Goal: Task Accomplishment & Management: Complete application form

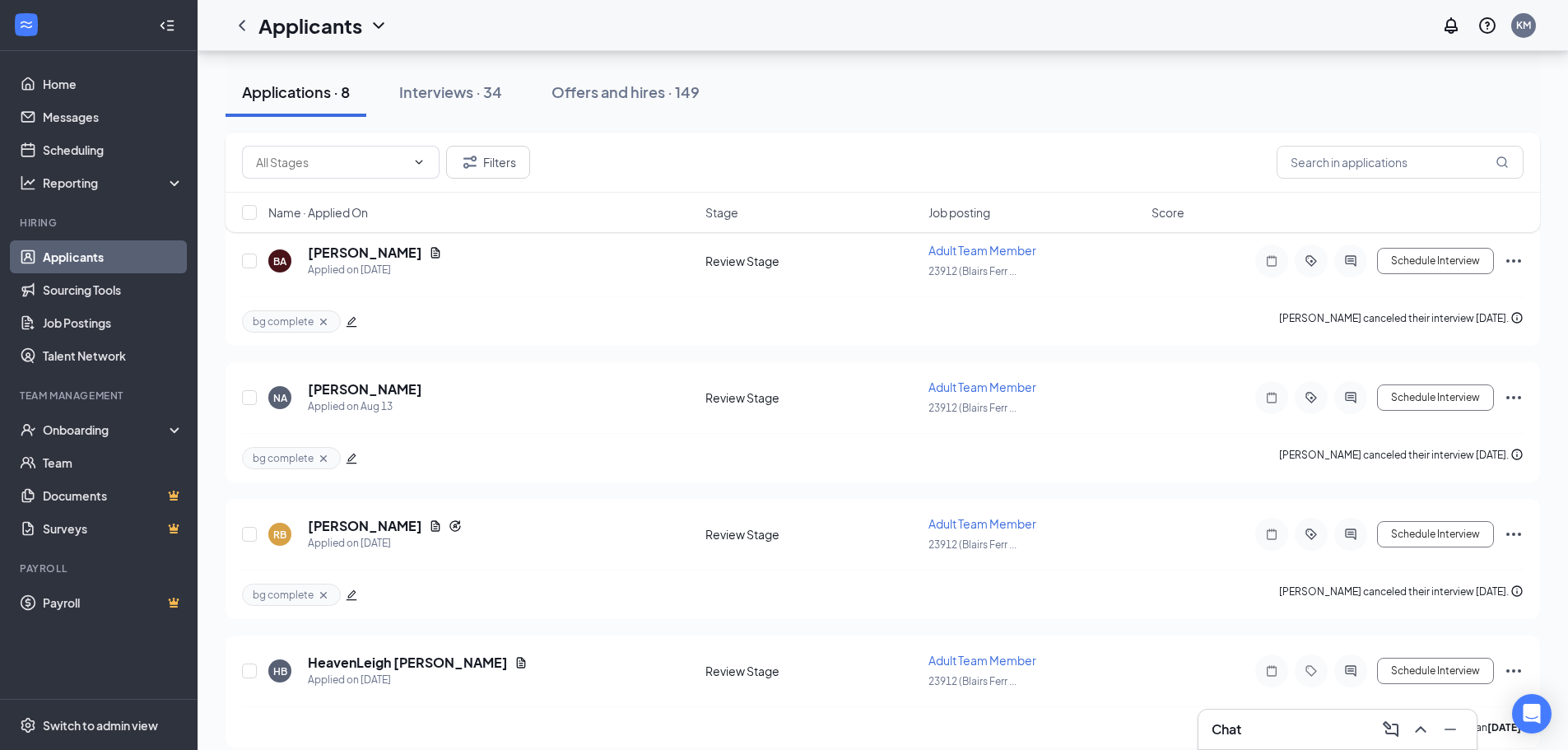
scroll to position [632, 0]
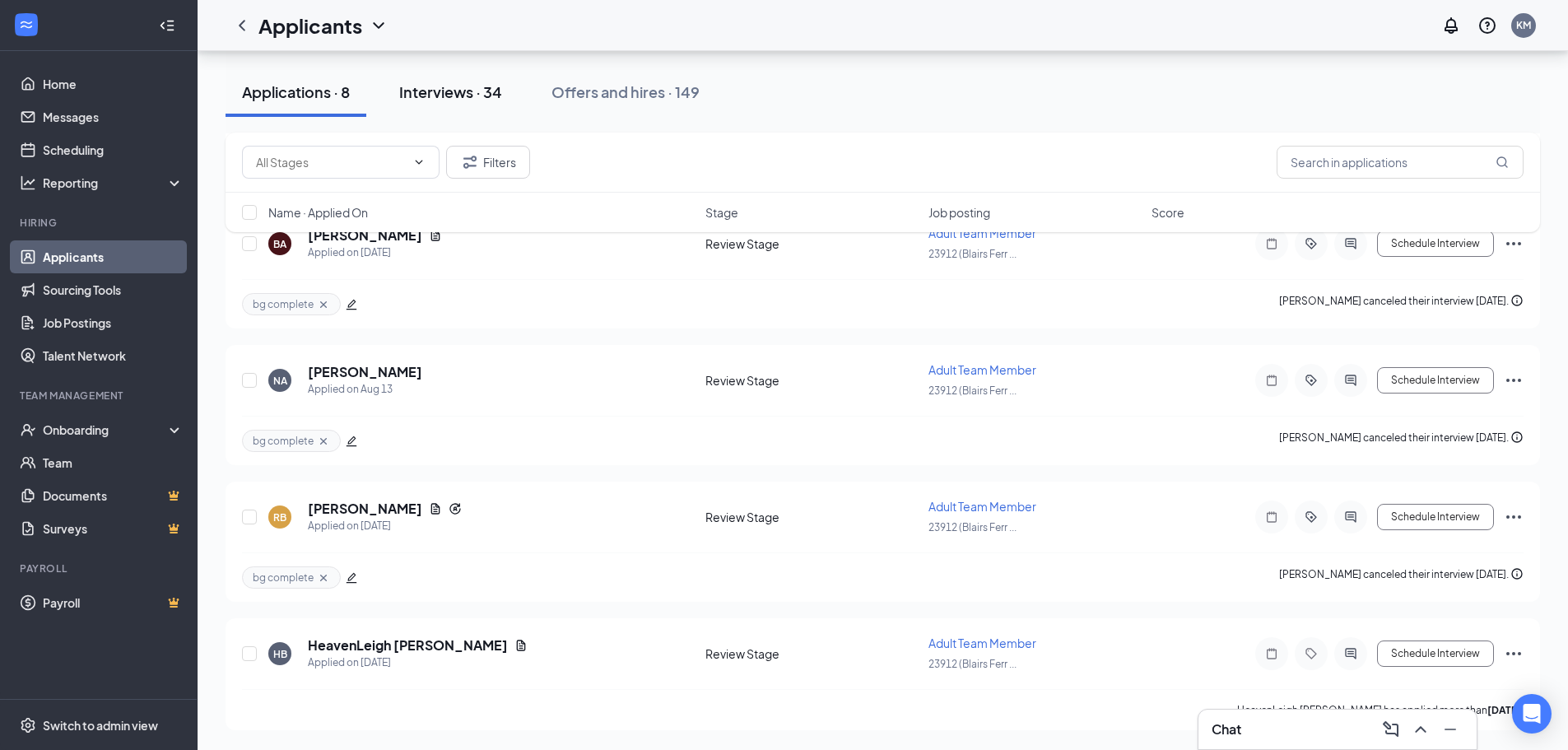
click at [448, 93] on div "Interviews · 34" at bounding box center [450, 92] width 103 height 21
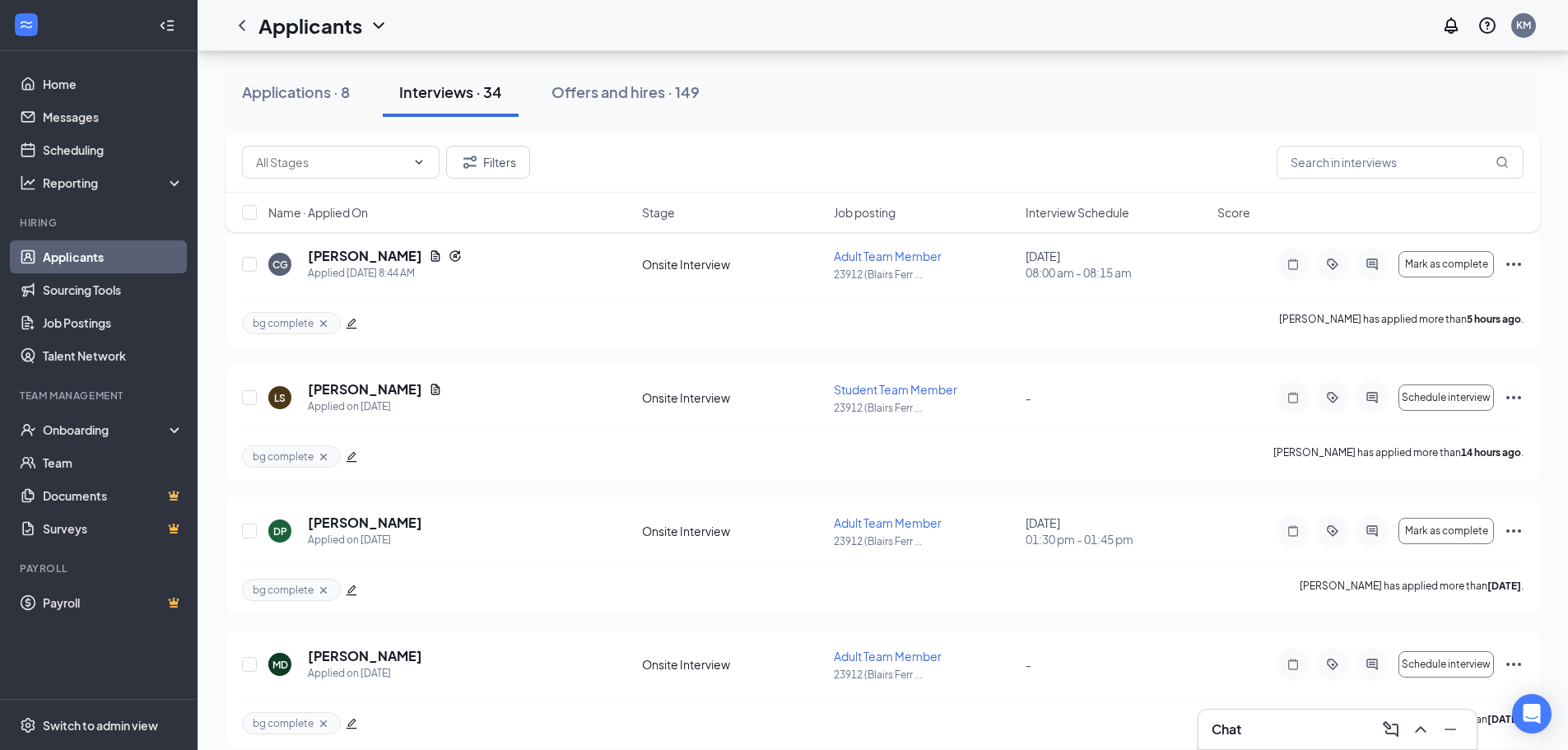
scroll to position [165, 0]
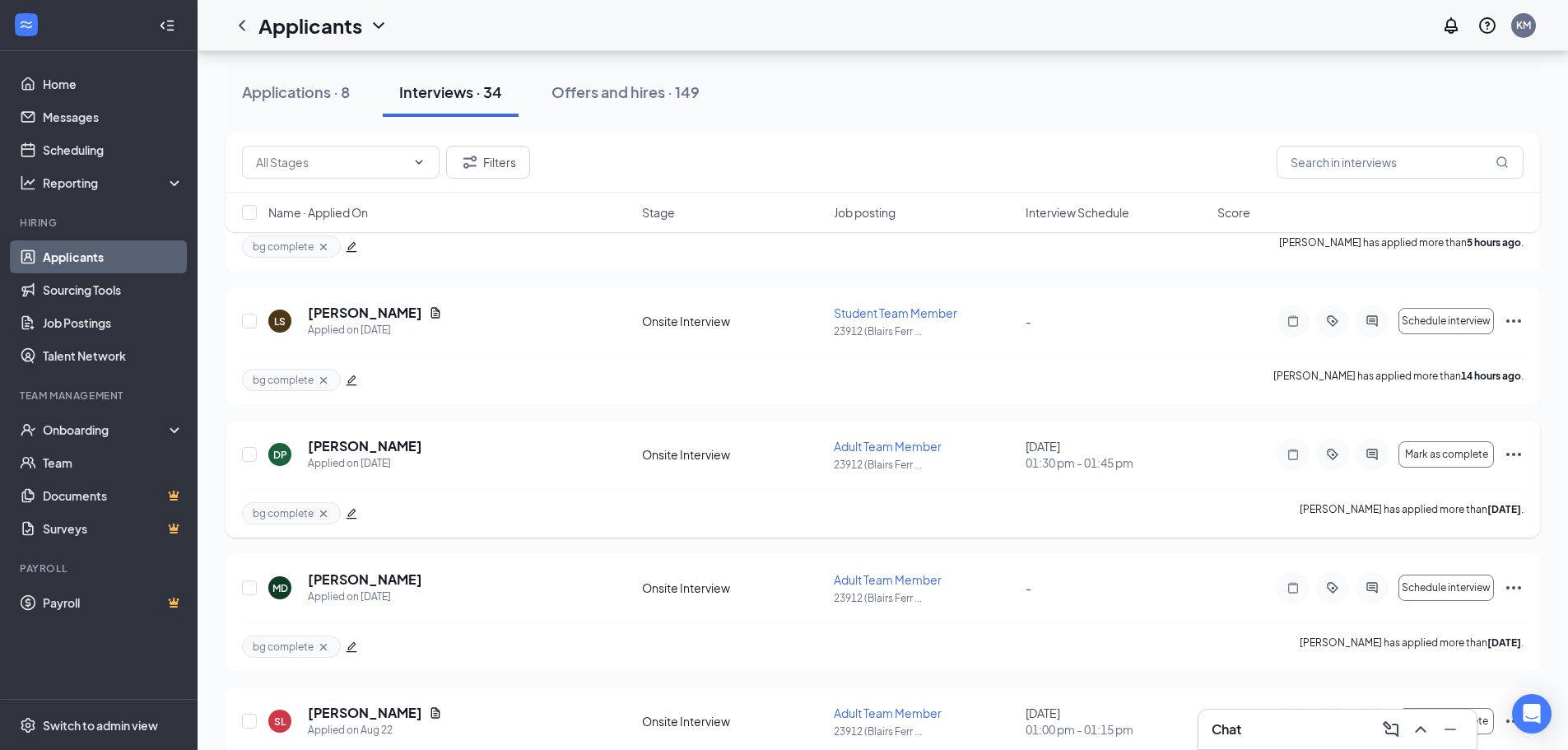
click at [1515, 452] on icon "Ellipses" at bounding box center [1514, 454] width 20 height 20
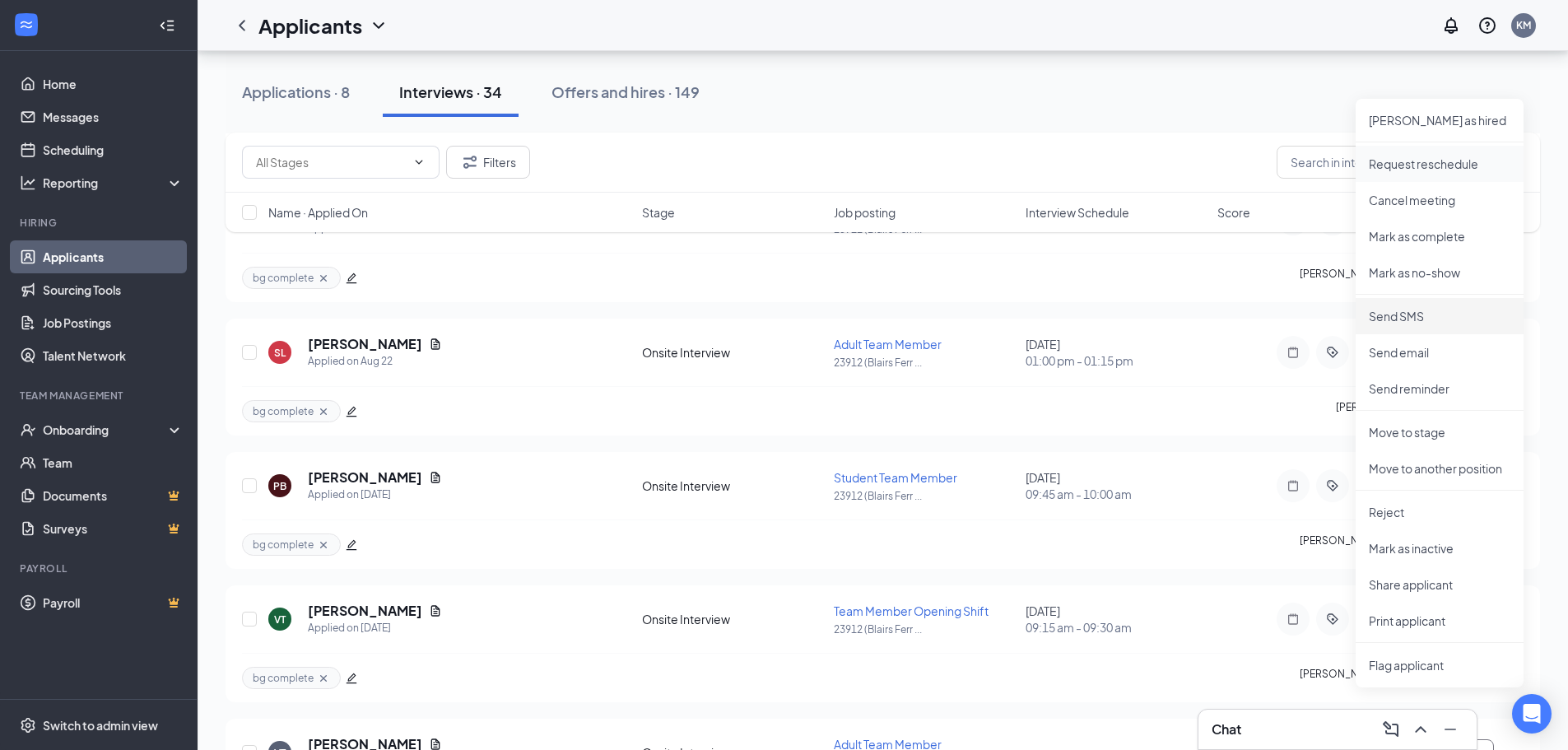
scroll to position [577, 0]
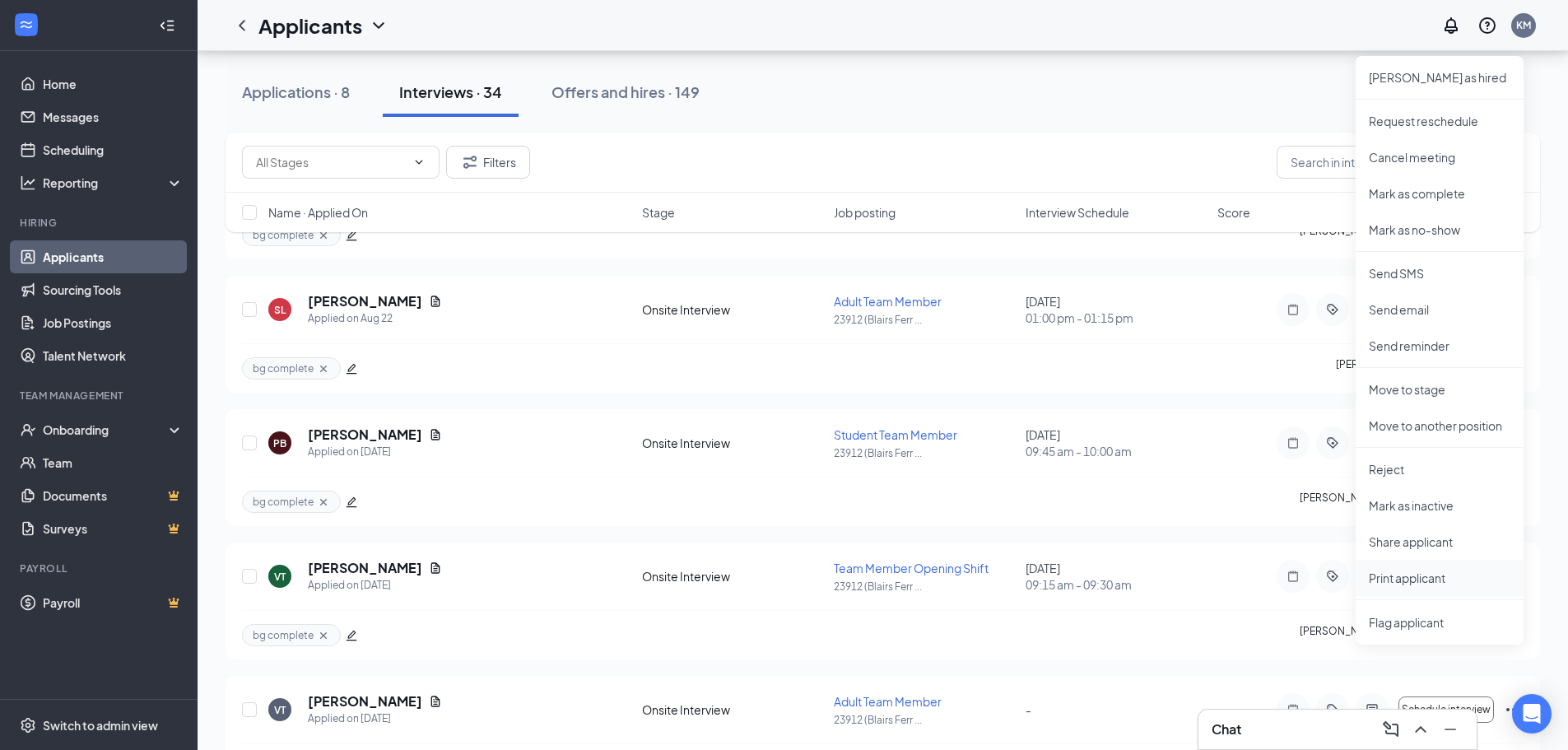
click at [1392, 579] on p "Print applicant" at bounding box center [1439, 578] width 142 height 16
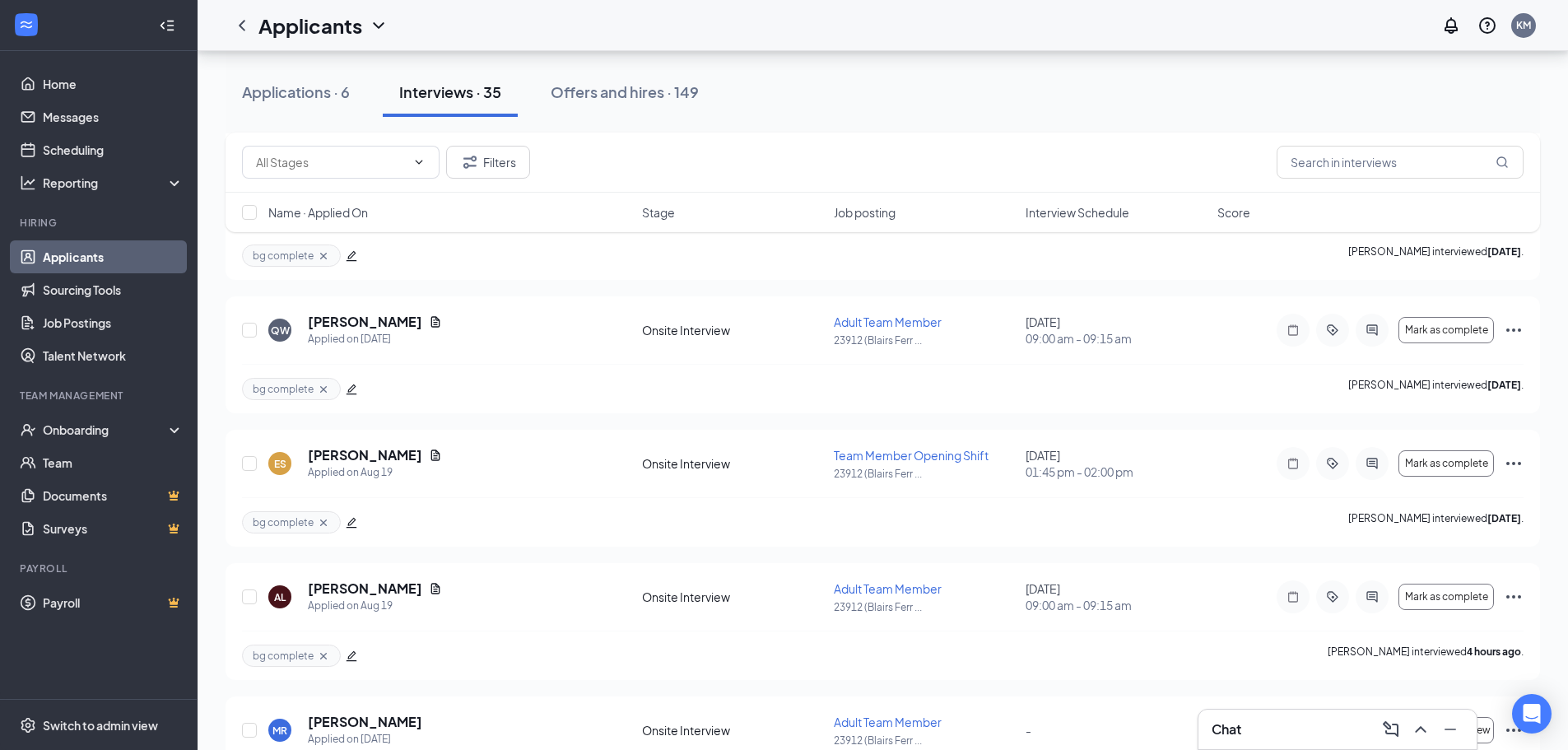
scroll to position [1400, 0]
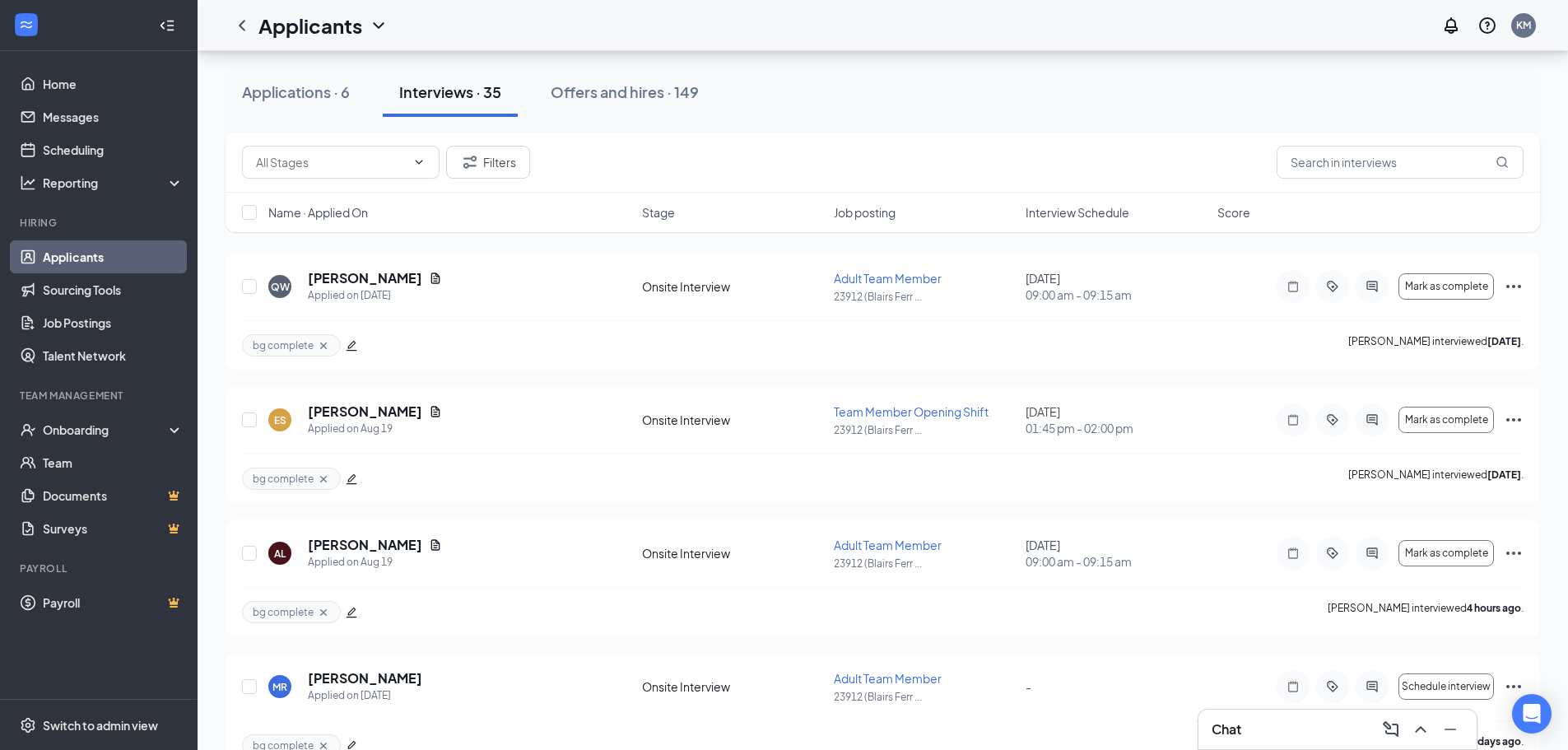
click at [409, 91] on div "Interviews · 35" at bounding box center [449, 92] width 102 height 21
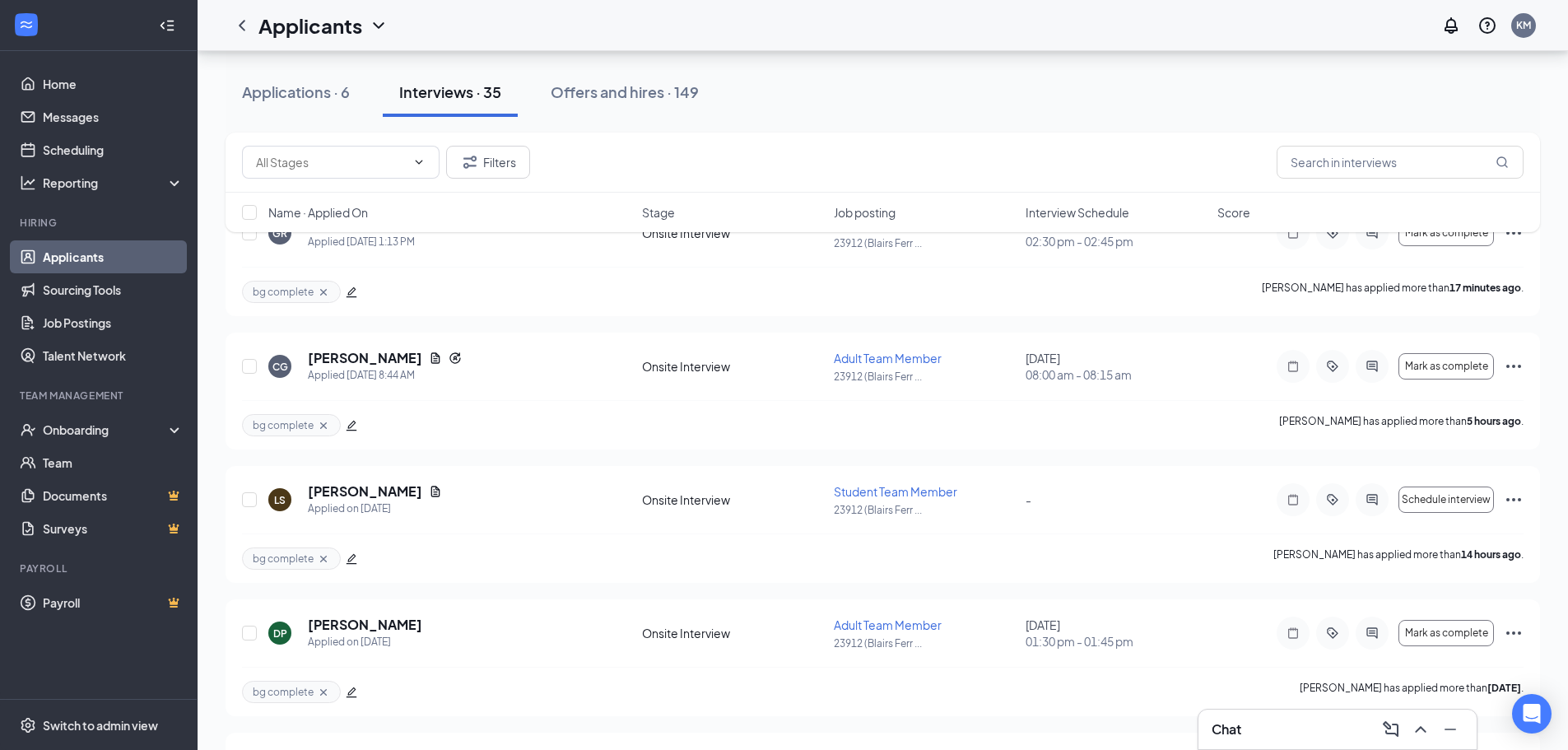
scroll to position [329, 0]
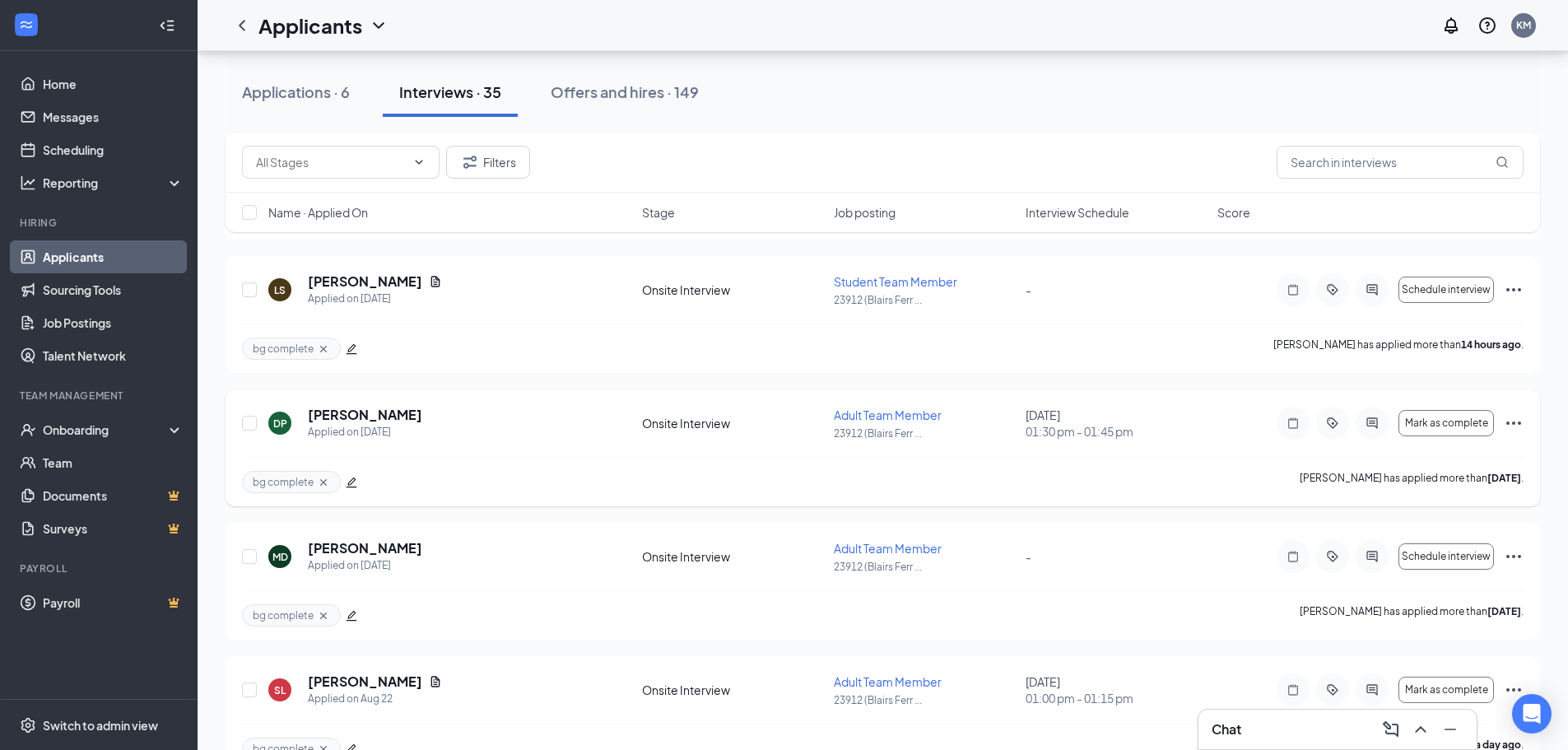
click at [1514, 423] on icon "Ellipses" at bounding box center [1513, 423] width 14 height 3
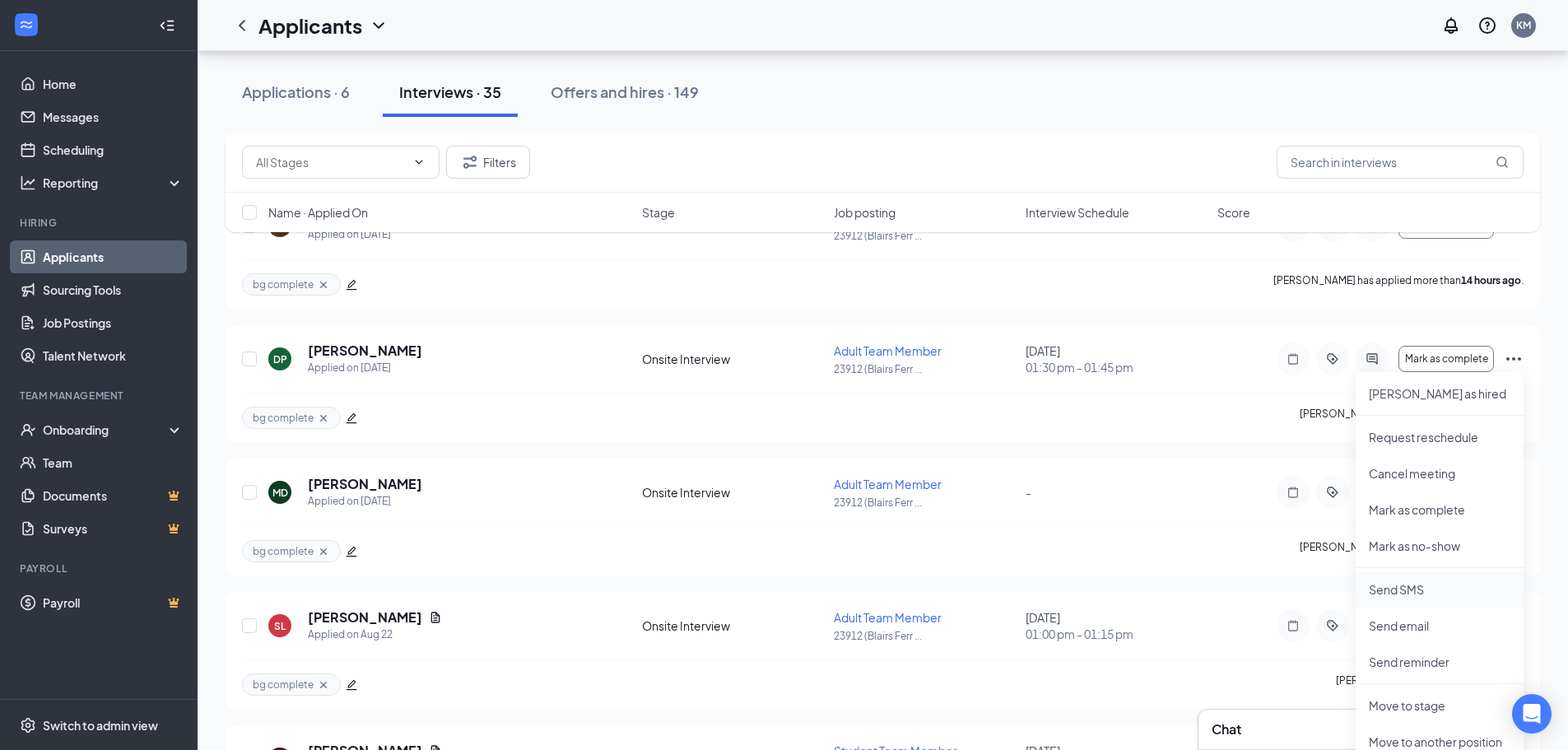
scroll to position [494, 0]
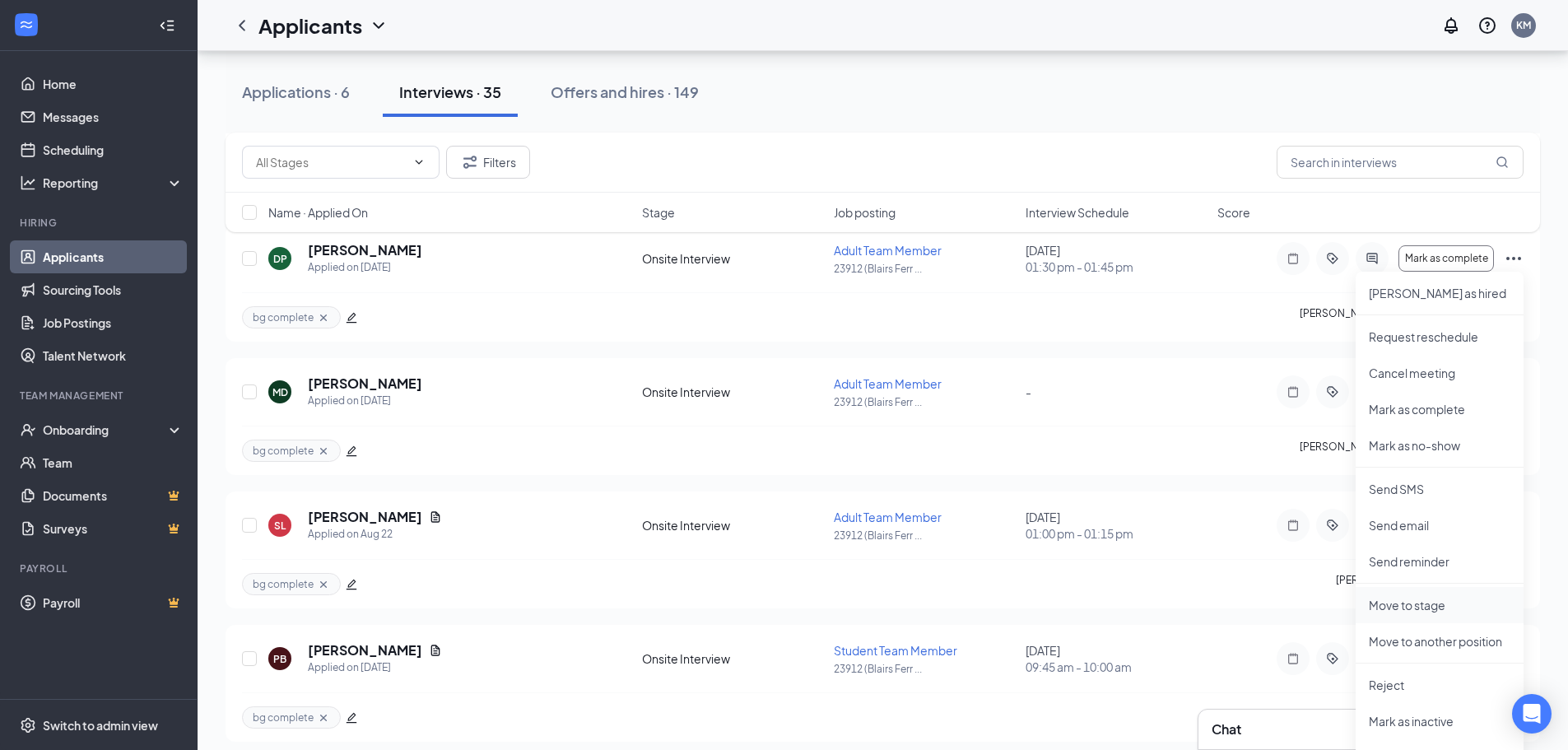
click at [1397, 600] on p "Move to stage" at bounding box center [1439, 605] width 142 height 16
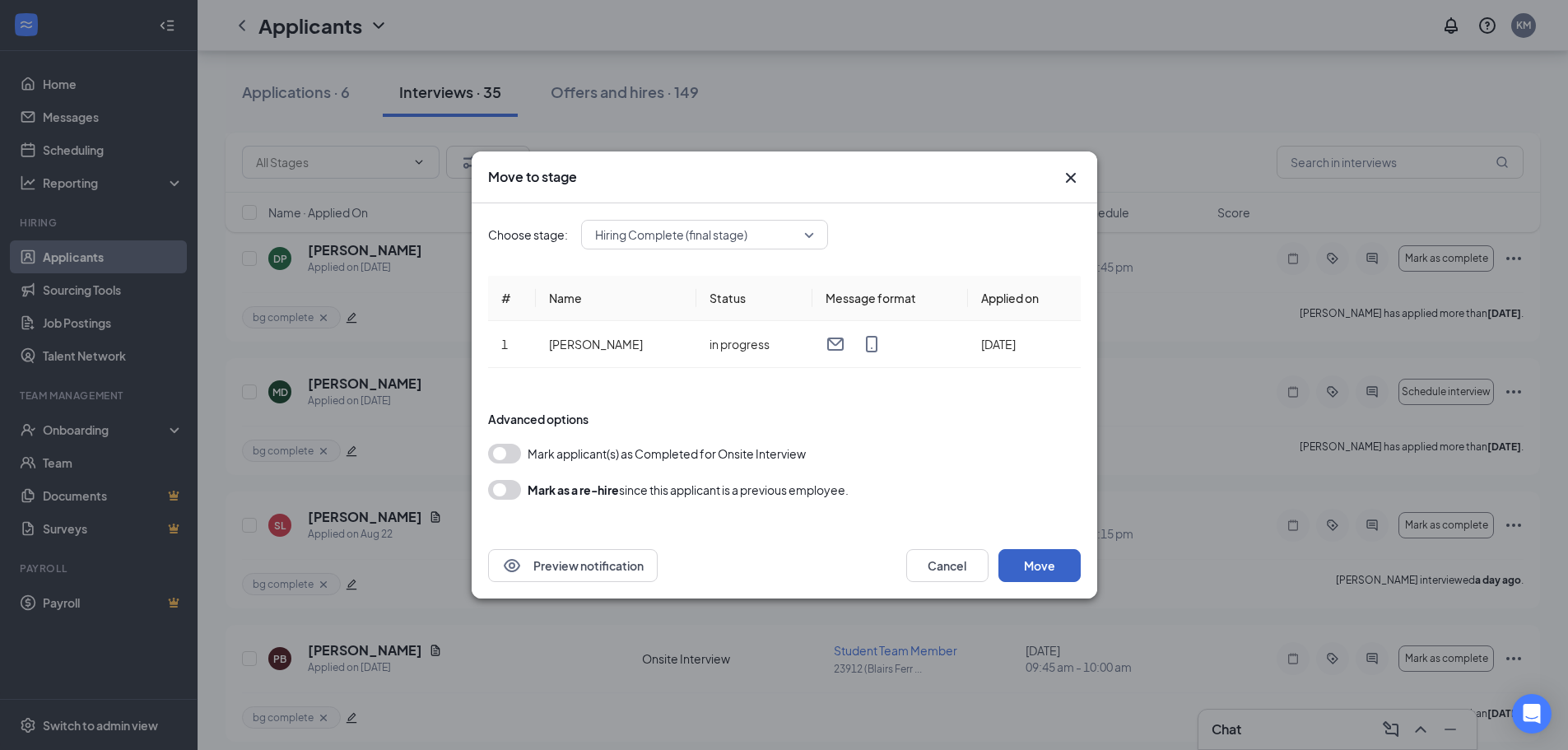
click at [1038, 562] on button "Move" at bounding box center [1039, 565] width 82 height 33
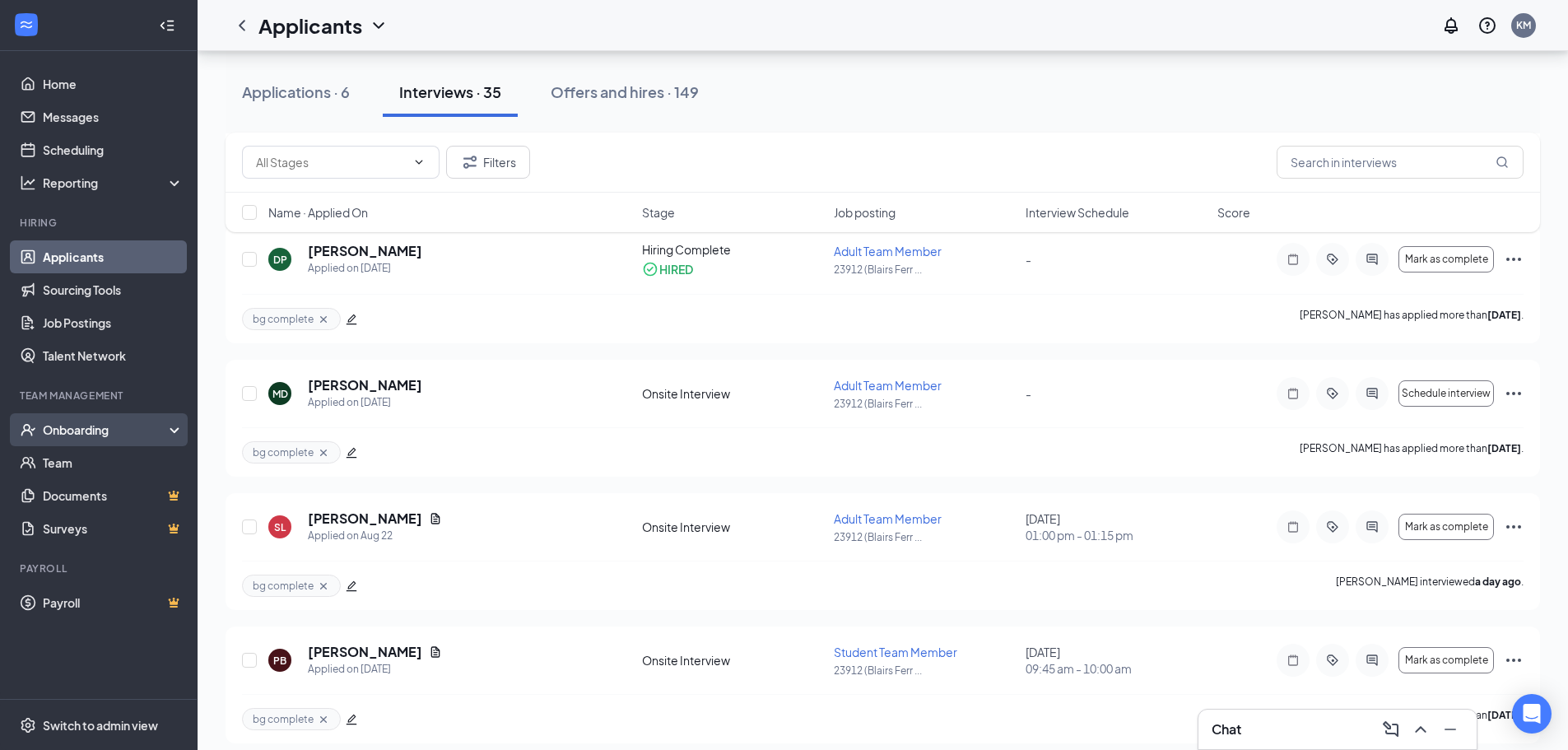
click at [58, 430] on div "Onboarding" at bounding box center [106, 430] width 127 height 16
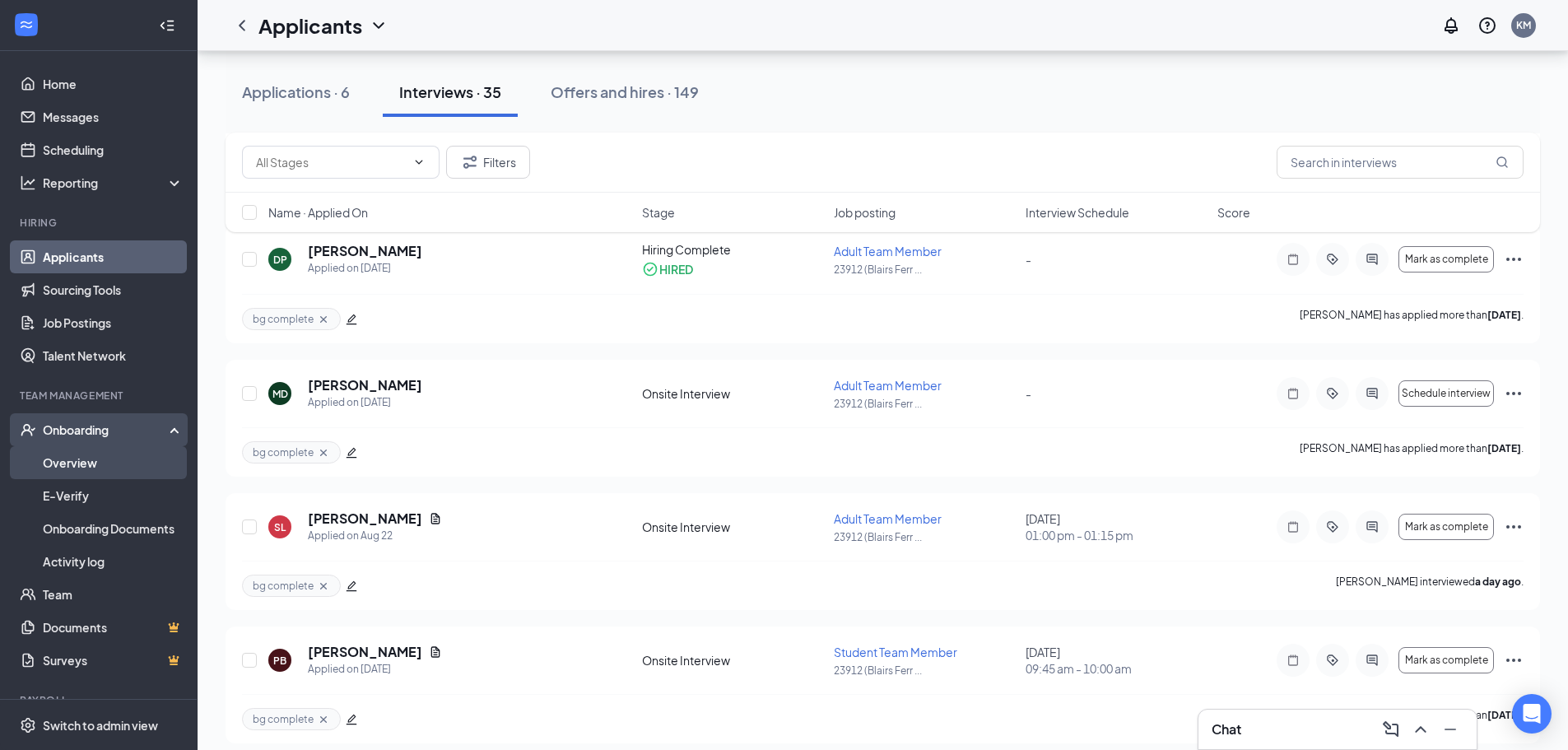
click at [76, 459] on link "Overview" at bounding box center [113, 463] width 141 height 33
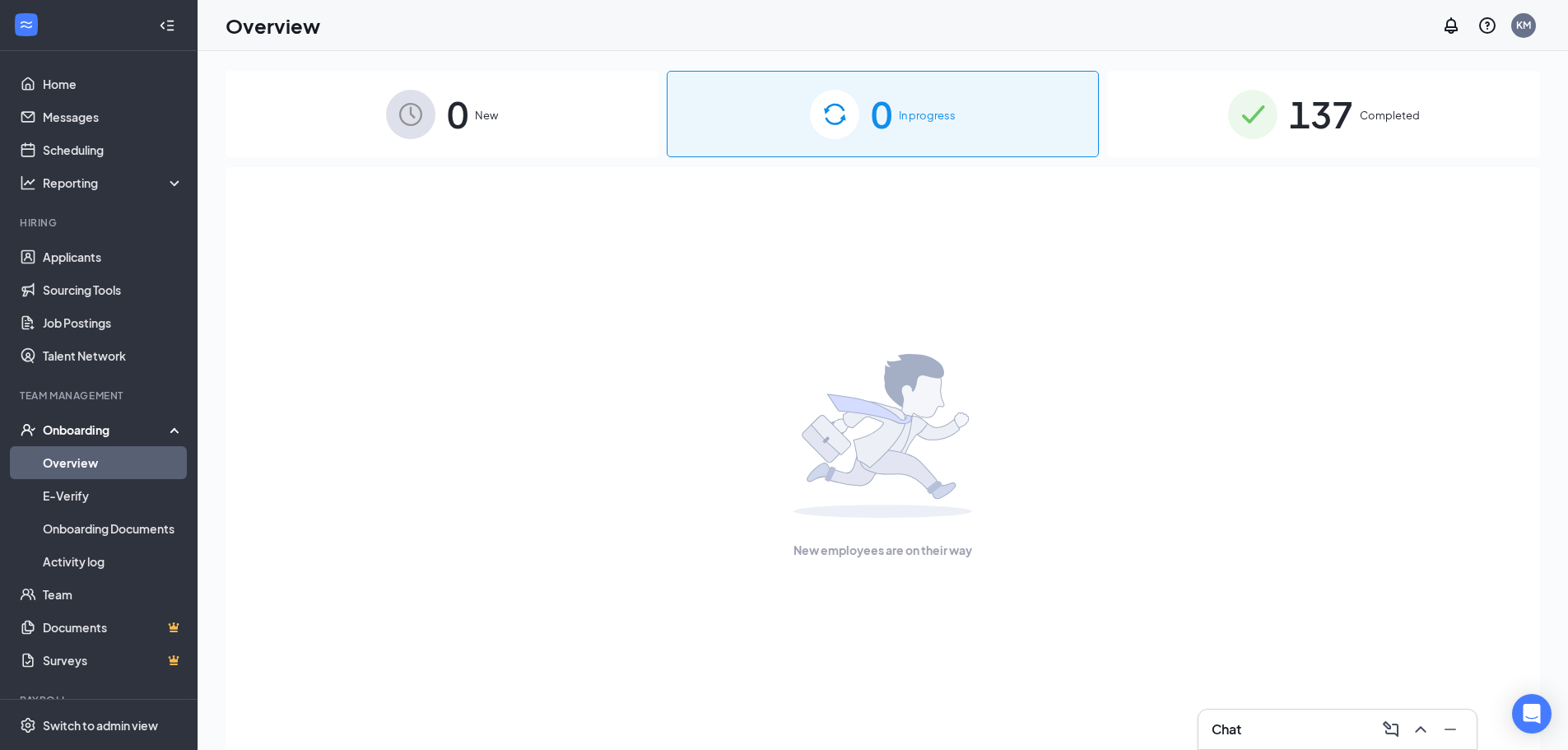
click at [83, 430] on div "Onboarding" at bounding box center [106, 430] width 127 height 16
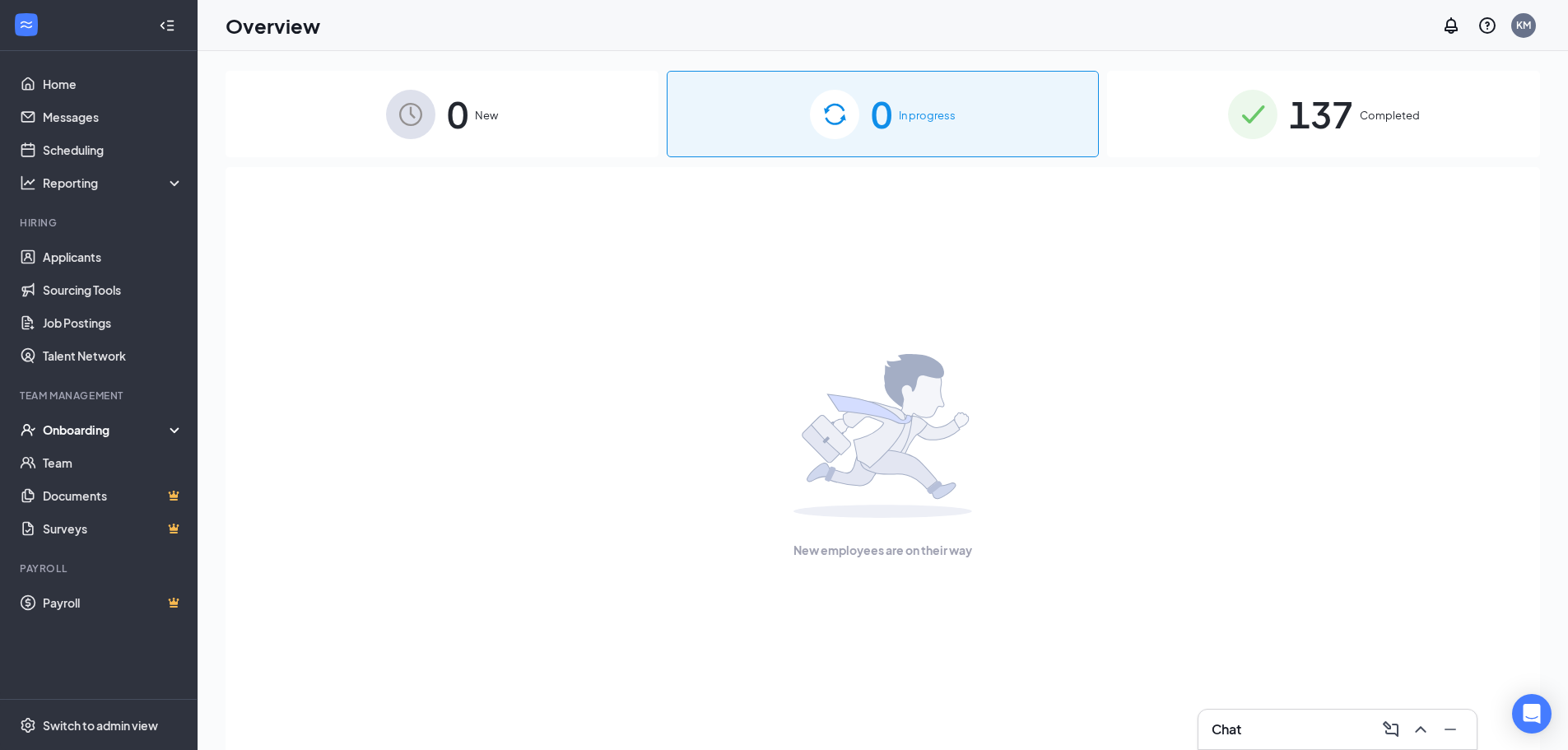
click at [83, 430] on div "Onboarding" at bounding box center [106, 430] width 127 height 16
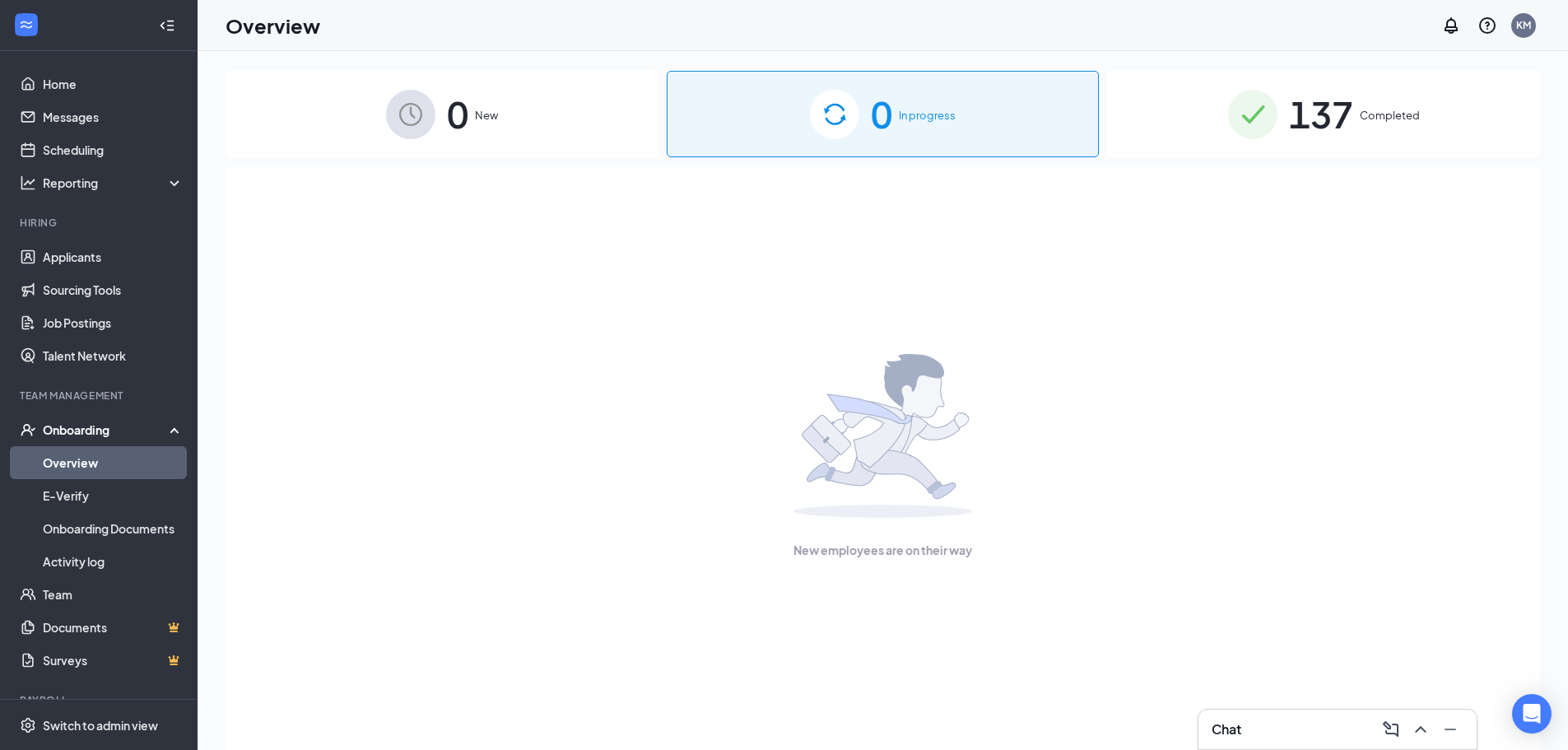
click at [82, 462] on link "Overview" at bounding box center [113, 463] width 141 height 33
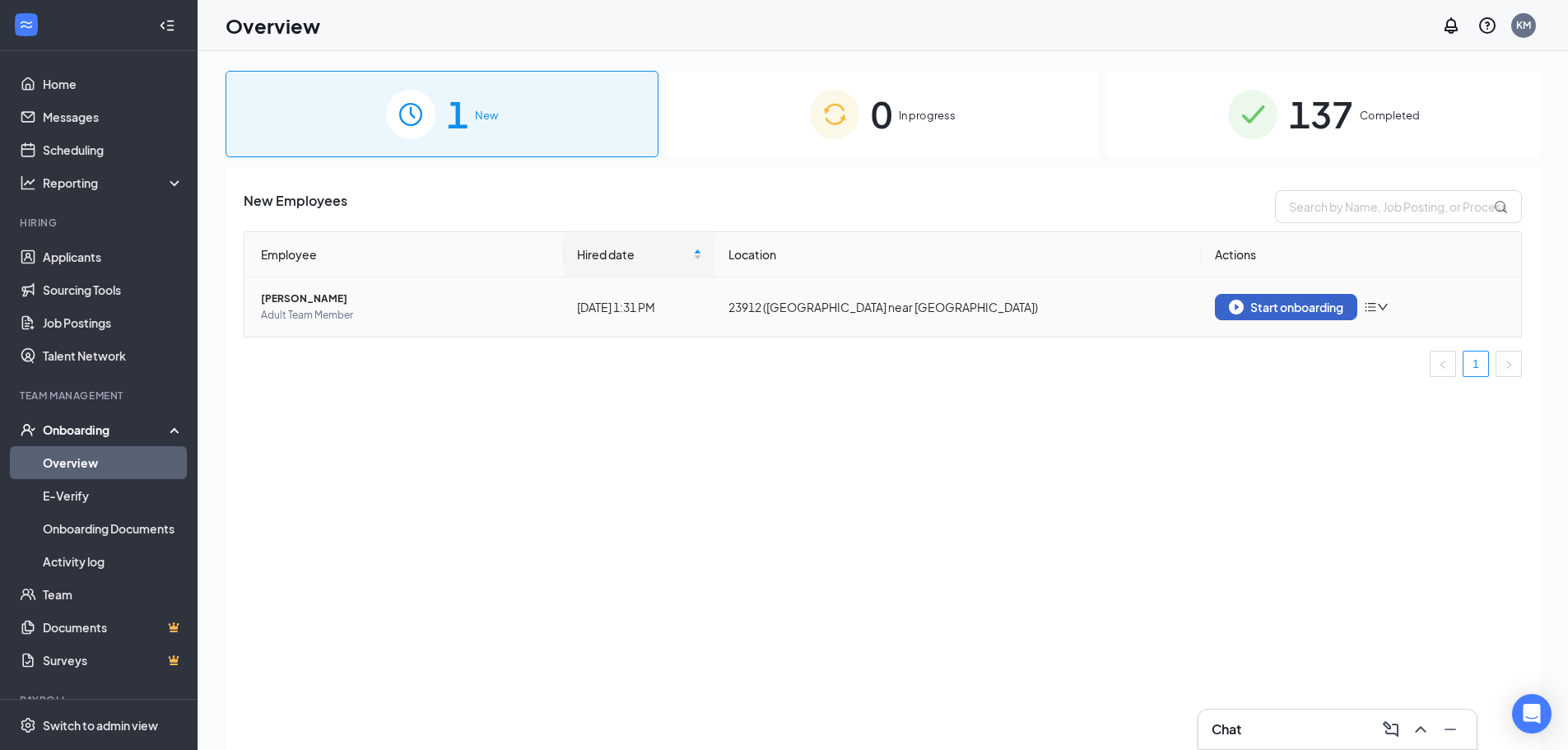
click at [1304, 300] on div "Start onboarding" at bounding box center [1286, 306] width 115 height 14
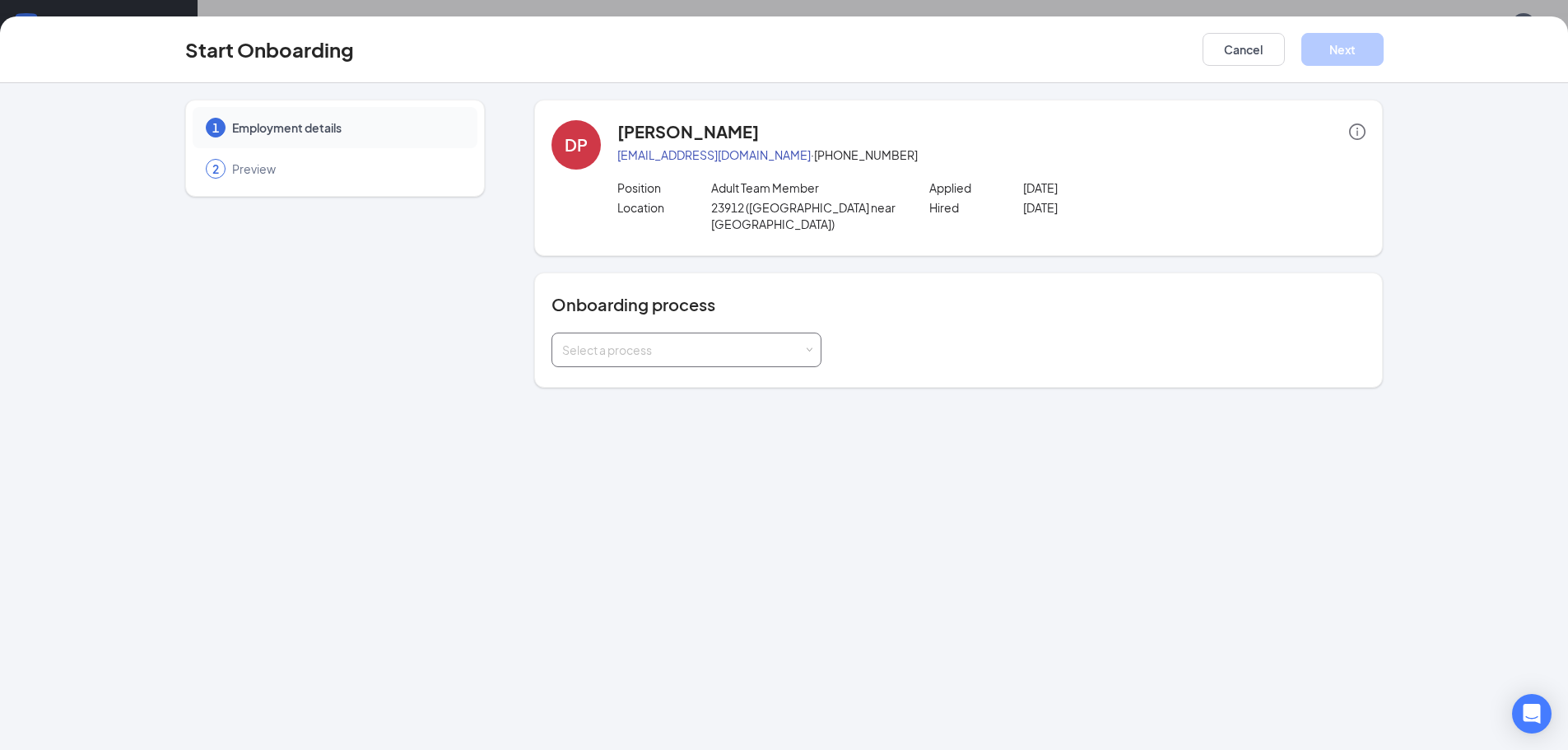
click at [808, 346] on span at bounding box center [810, 350] width 8 height 8
click at [600, 395] on span "Employee Onboarding" at bounding box center [621, 397] width 124 height 14
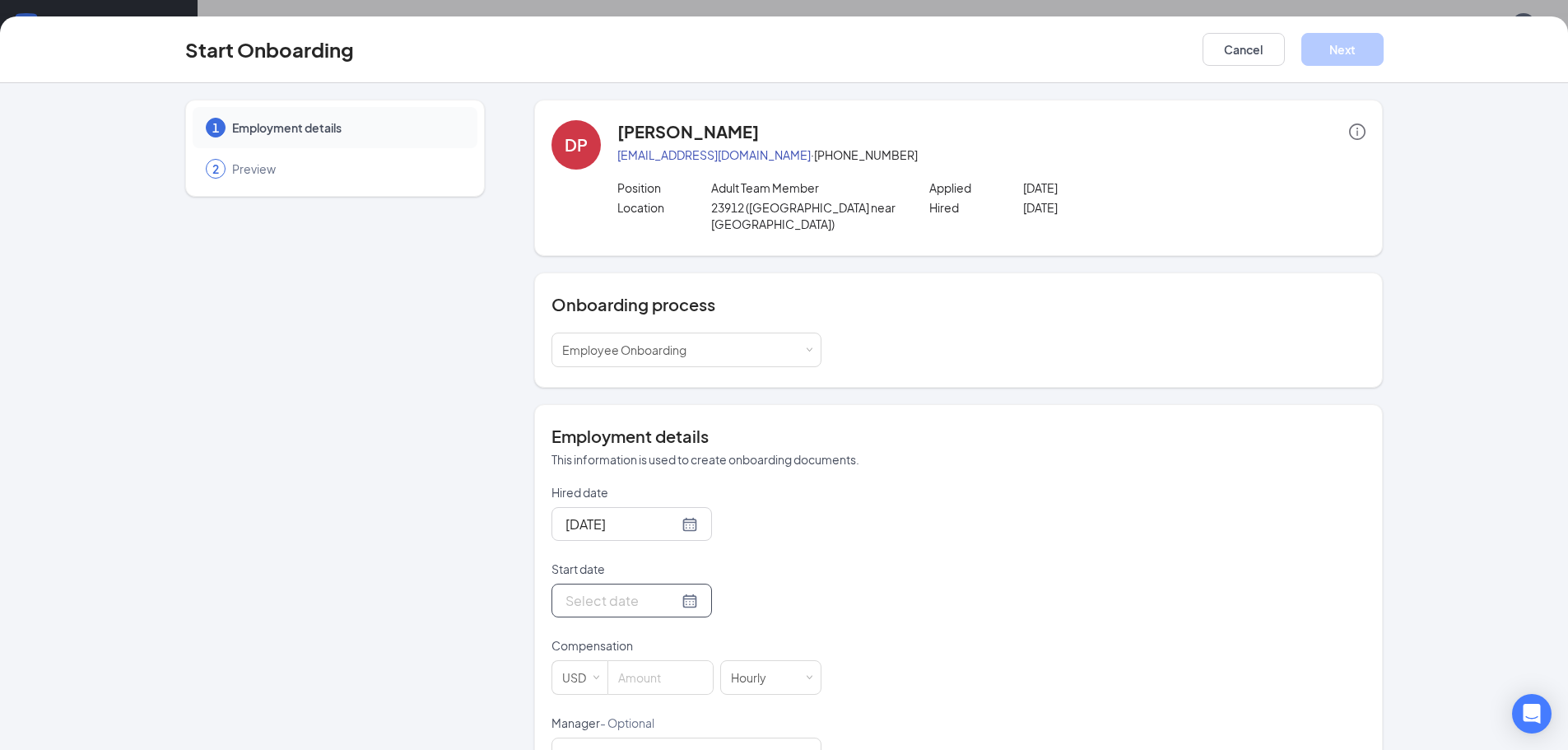
click at [671, 590] on div at bounding box center [631, 601] width 133 height 21
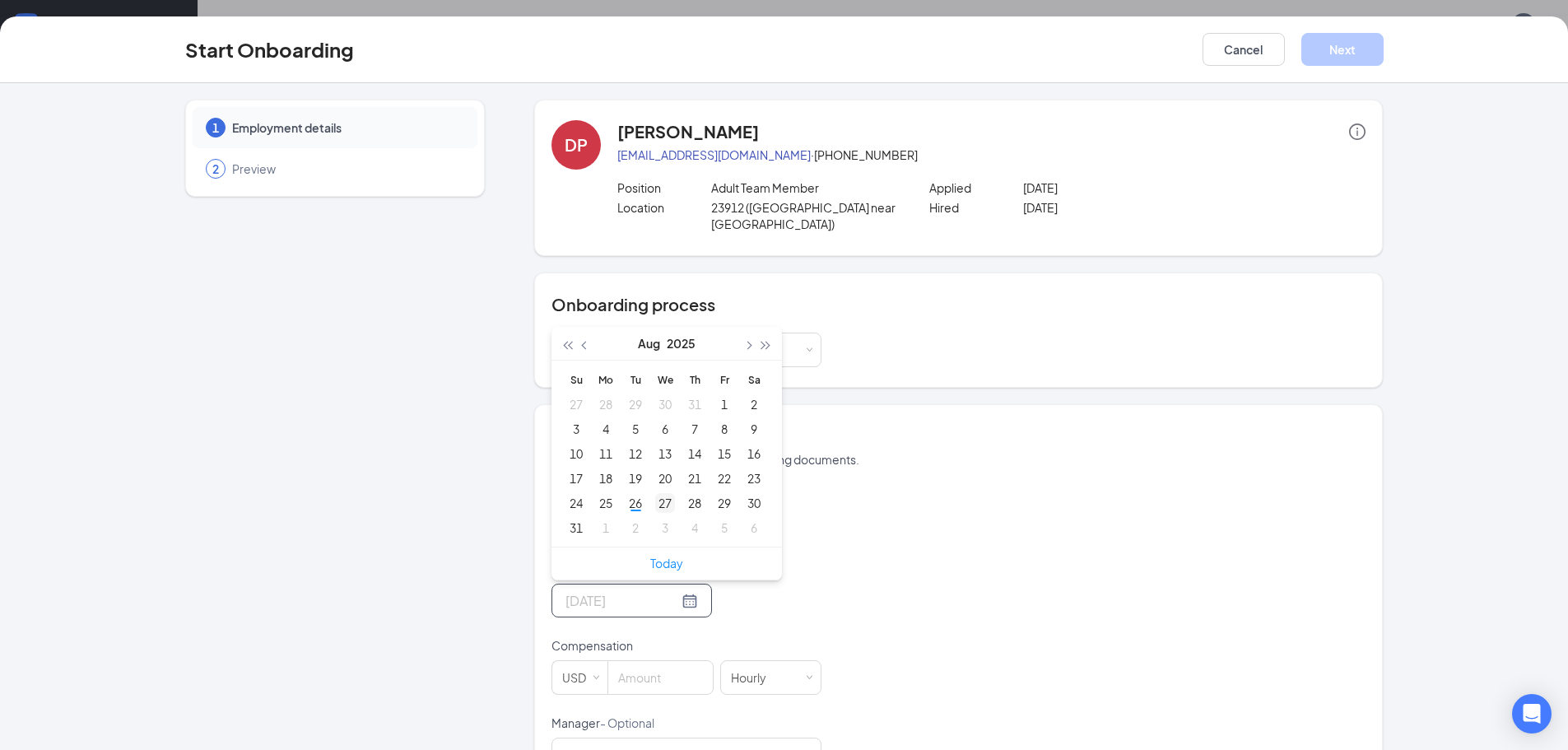
type input "[DATE]"
click at [659, 494] on div "27" at bounding box center [664, 503] width 20 height 20
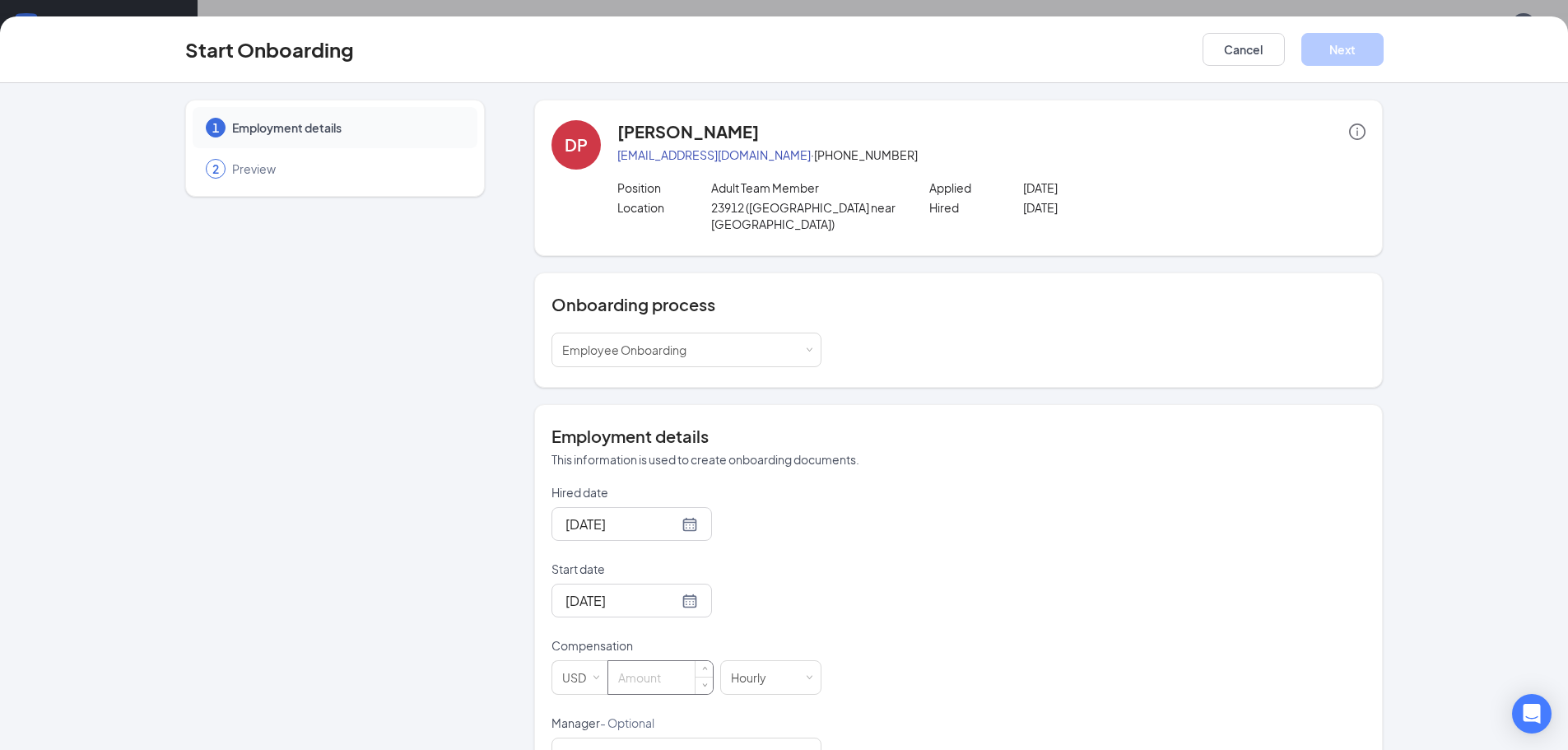
click at [618, 664] on input at bounding box center [660, 677] width 104 height 33
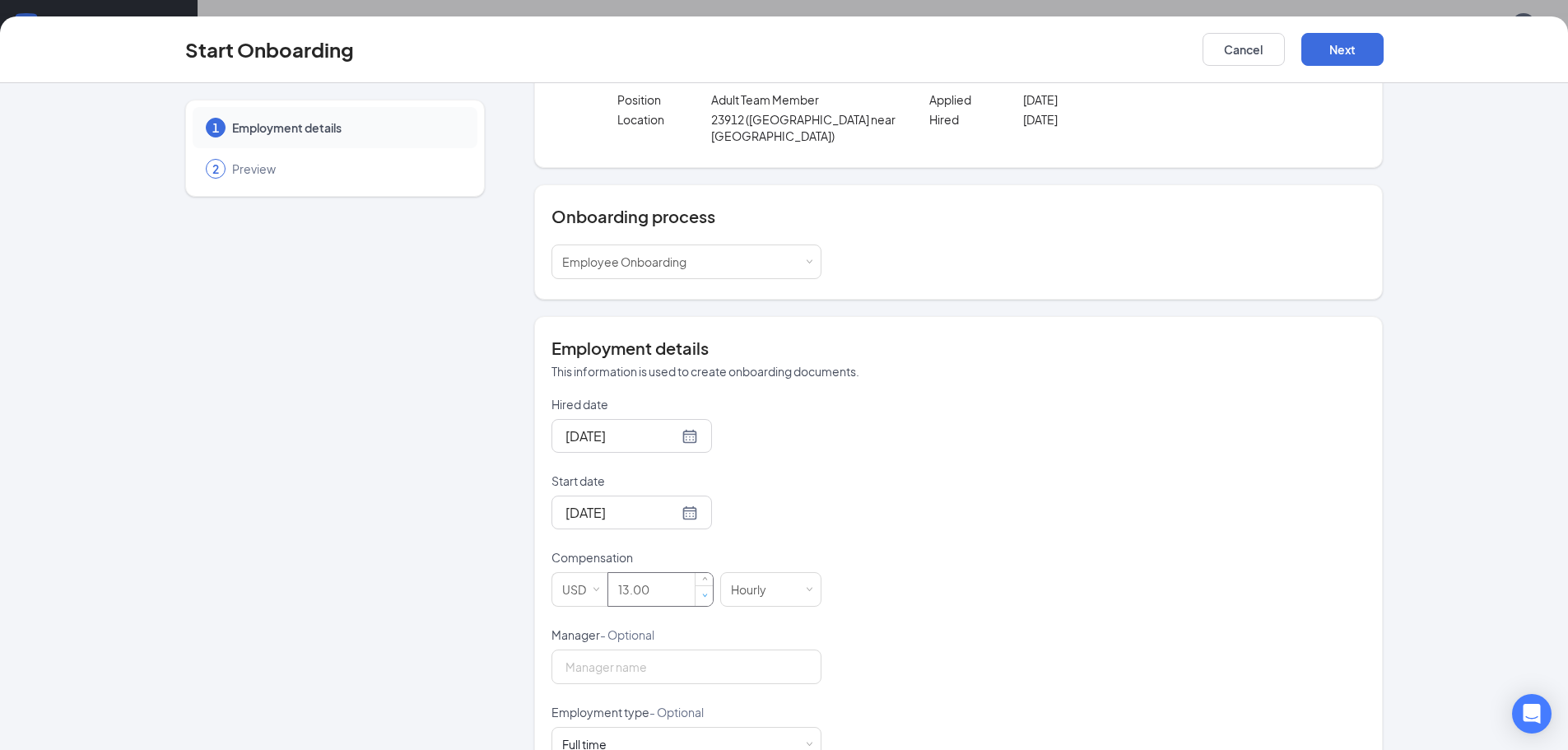
scroll to position [165, 0]
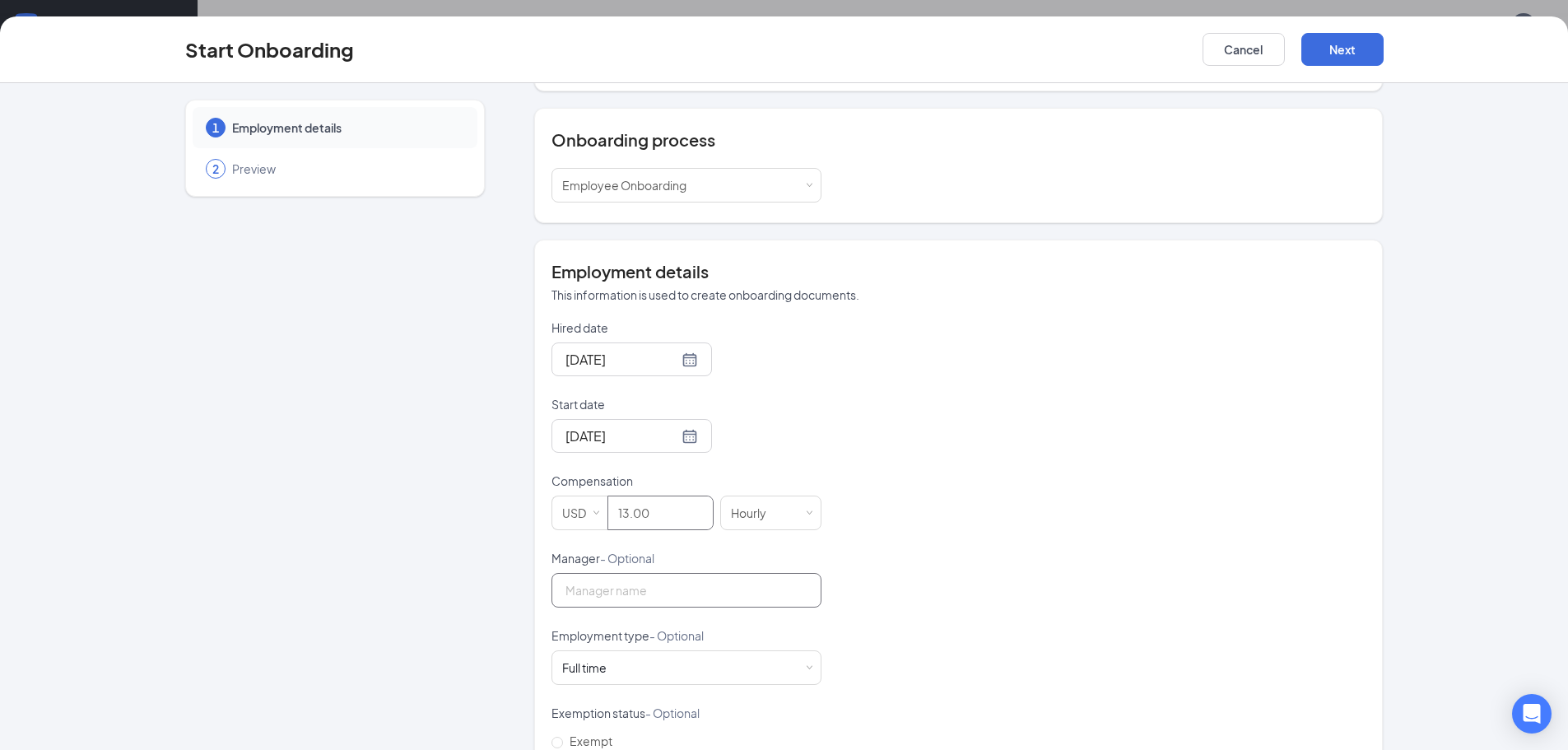
type input "13"
click at [562, 573] on input "Manager - Optional" at bounding box center [686, 590] width 270 height 34
type input "[PERSON_NAME]"
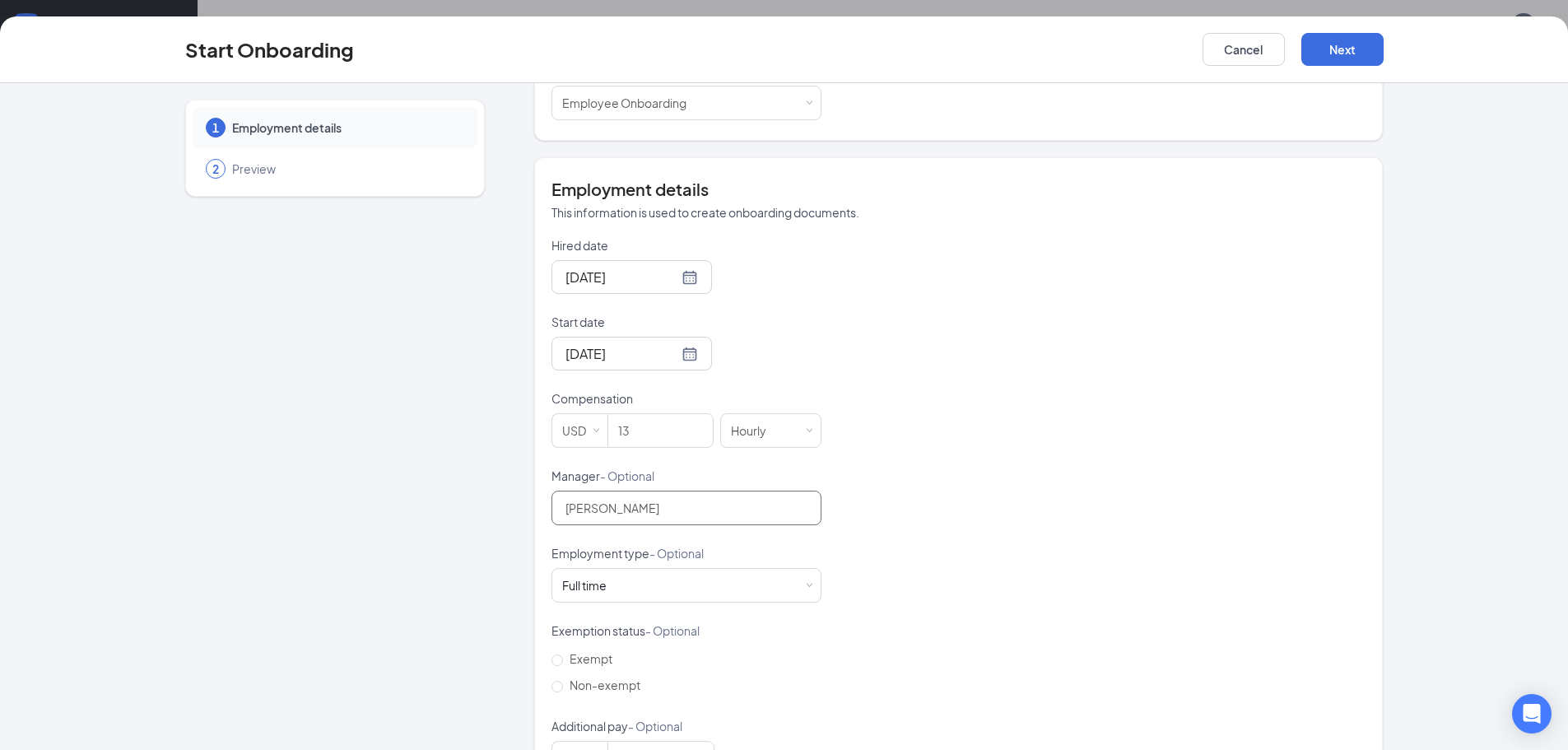
scroll to position [293, 0]
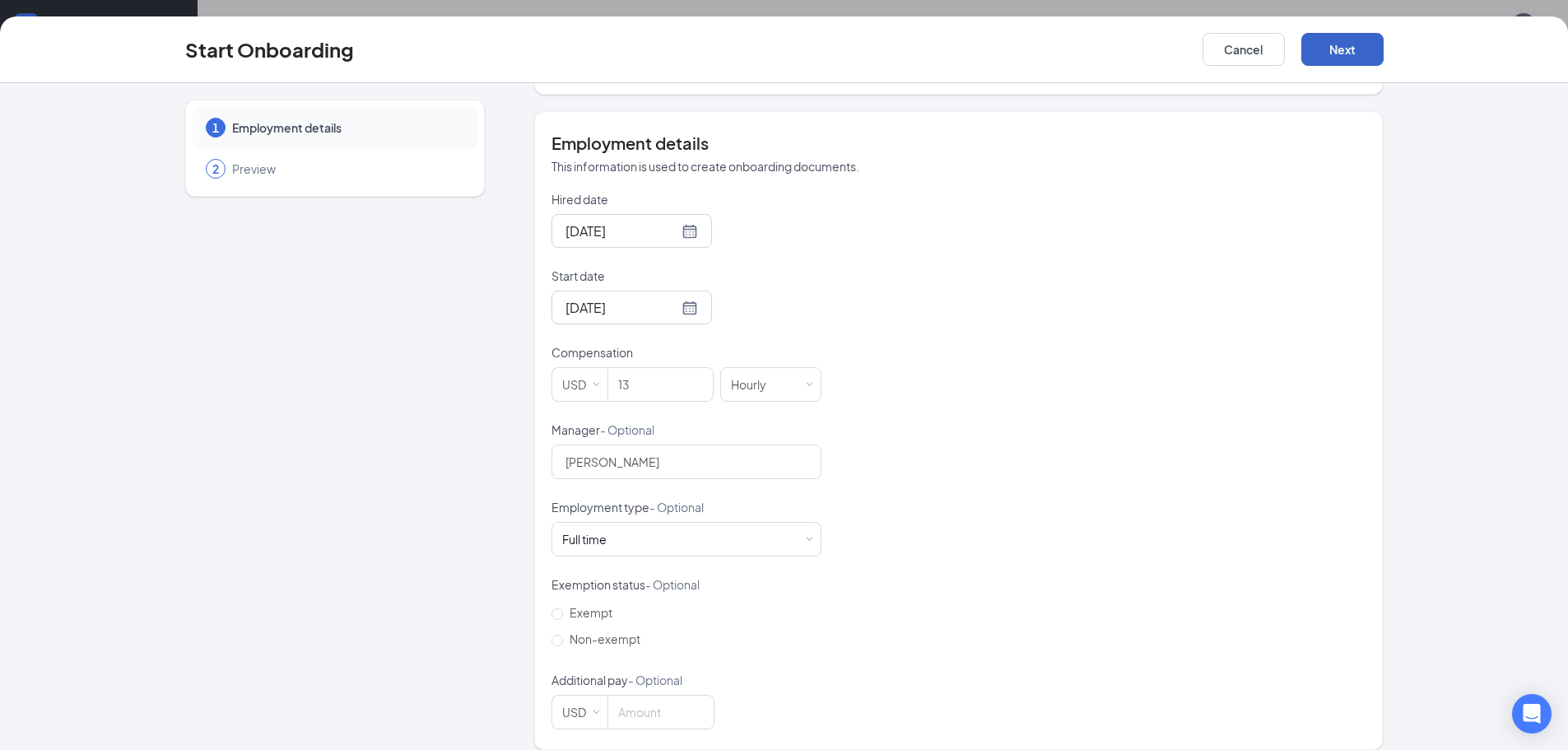
click at [1339, 44] on button "Next" at bounding box center [1342, 49] width 82 height 33
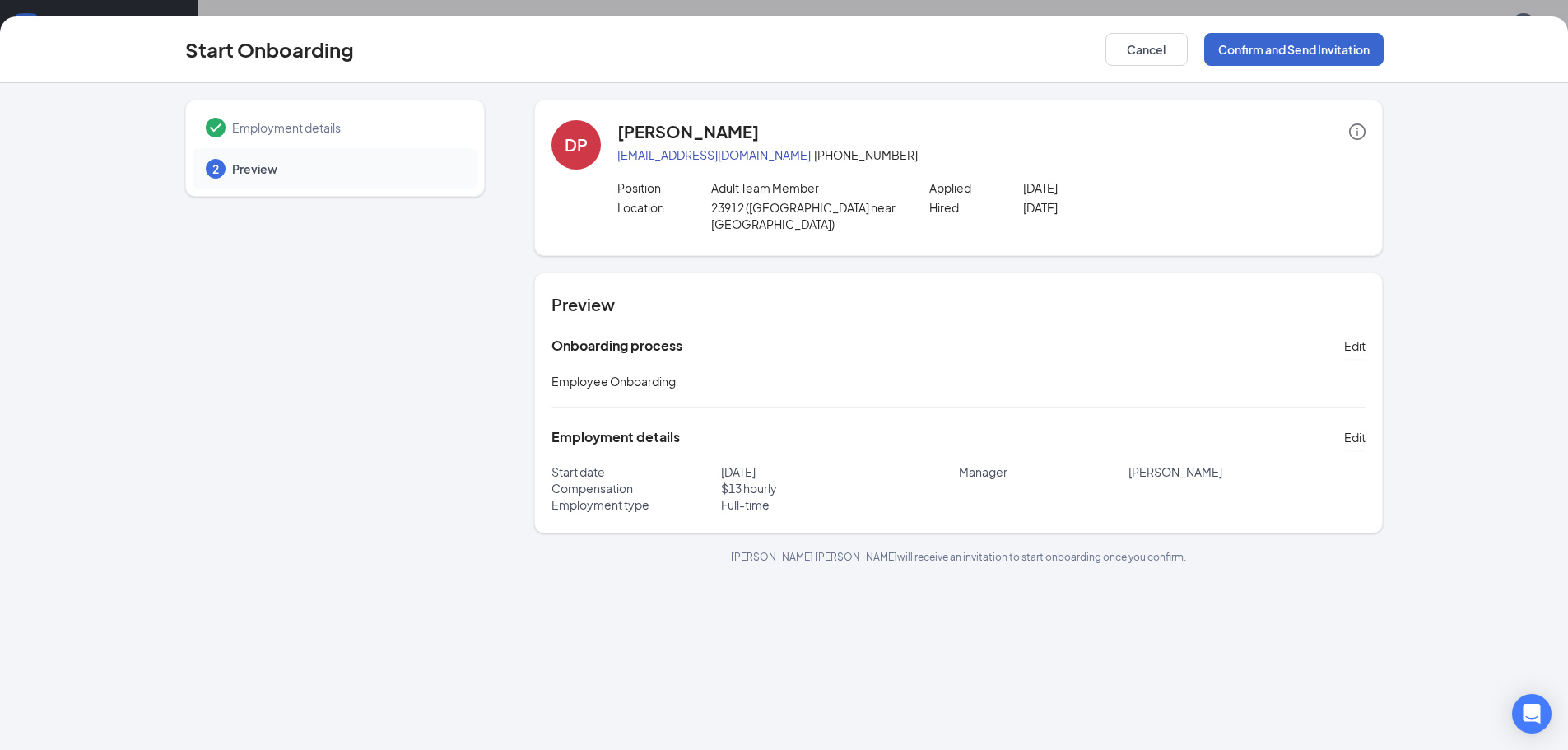
scroll to position [0, 0]
click at [1286, 51] on button "Confirm and Send Invitation" at bounding box center [1294, 49] width 180 height 33
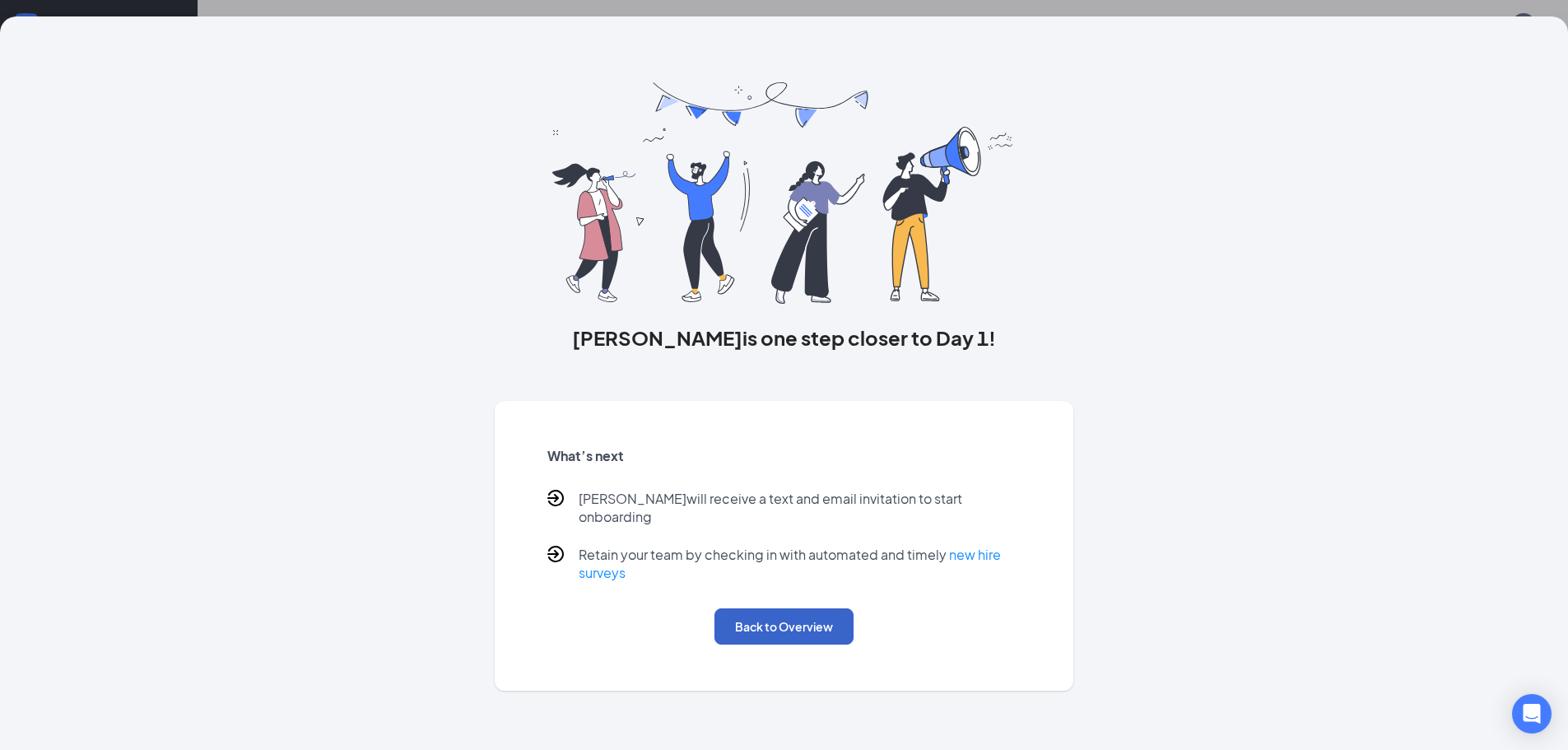
click at [770, 608] on button "Back to Overview" at bounding box center [783, 627] width 139 height 36
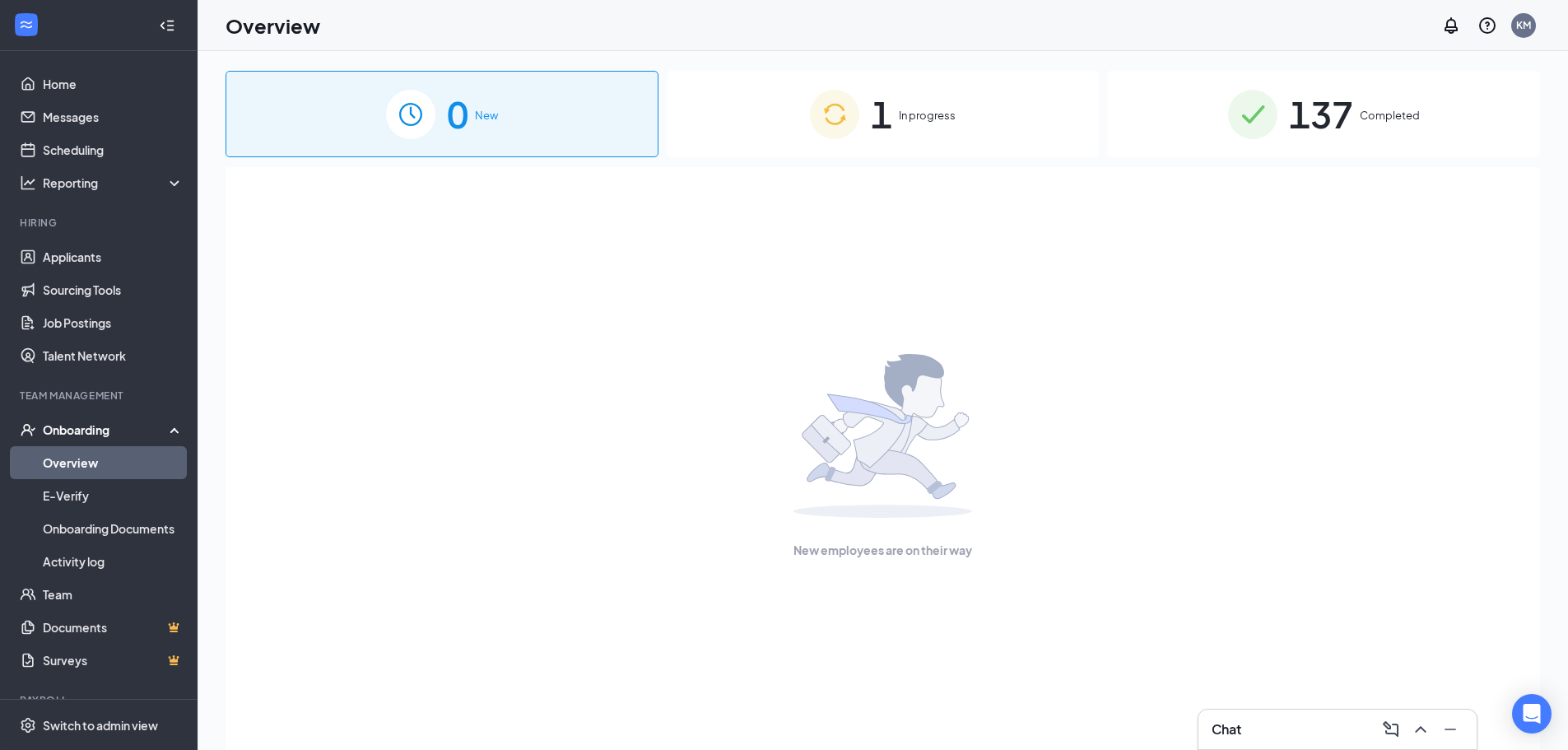
click at [926, 110] on span "In progress" at bounding box center [926, 115] width 56 height 16
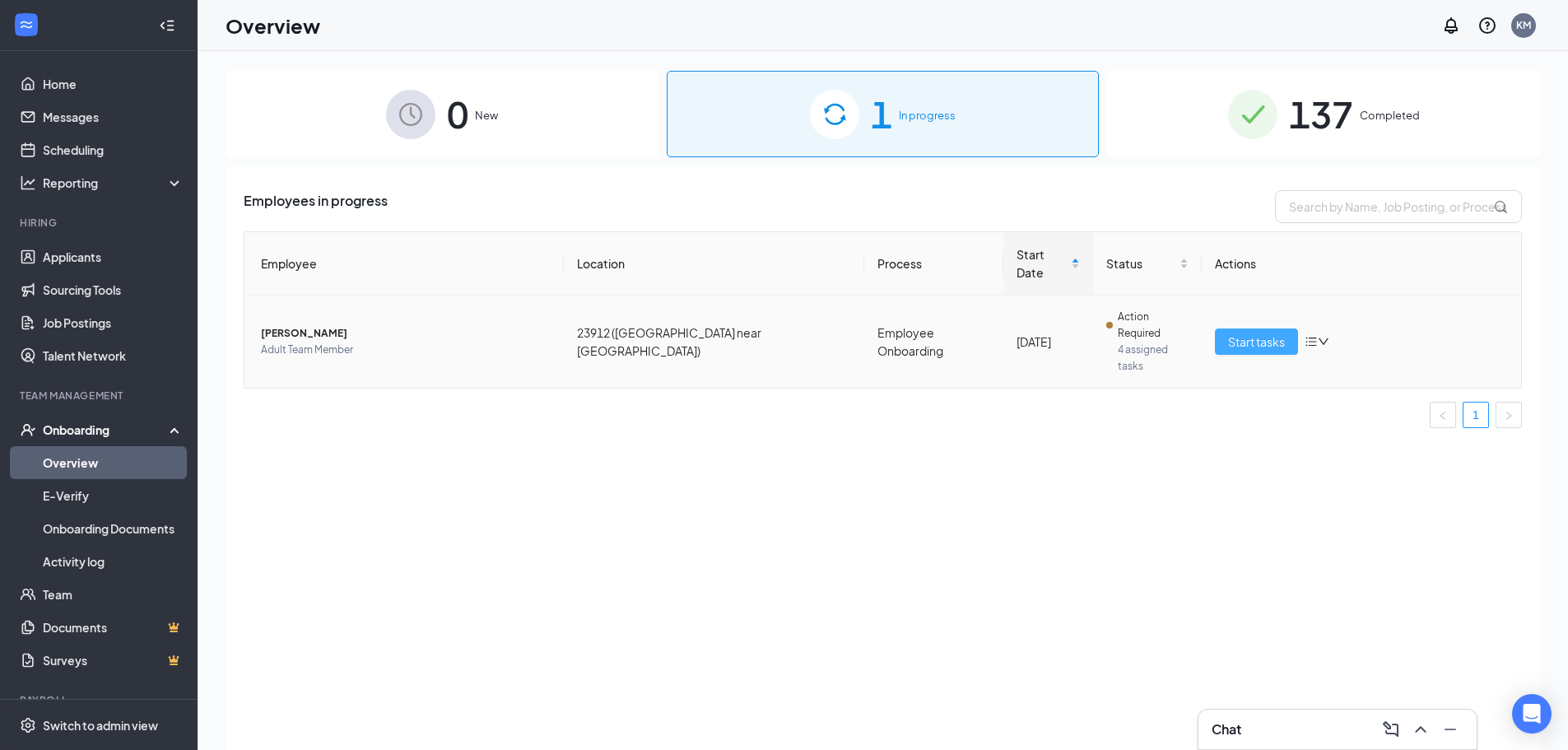
click at [1258, 333] on span "Start tasks" at bounding box center [1255, 342] width 56 height 18
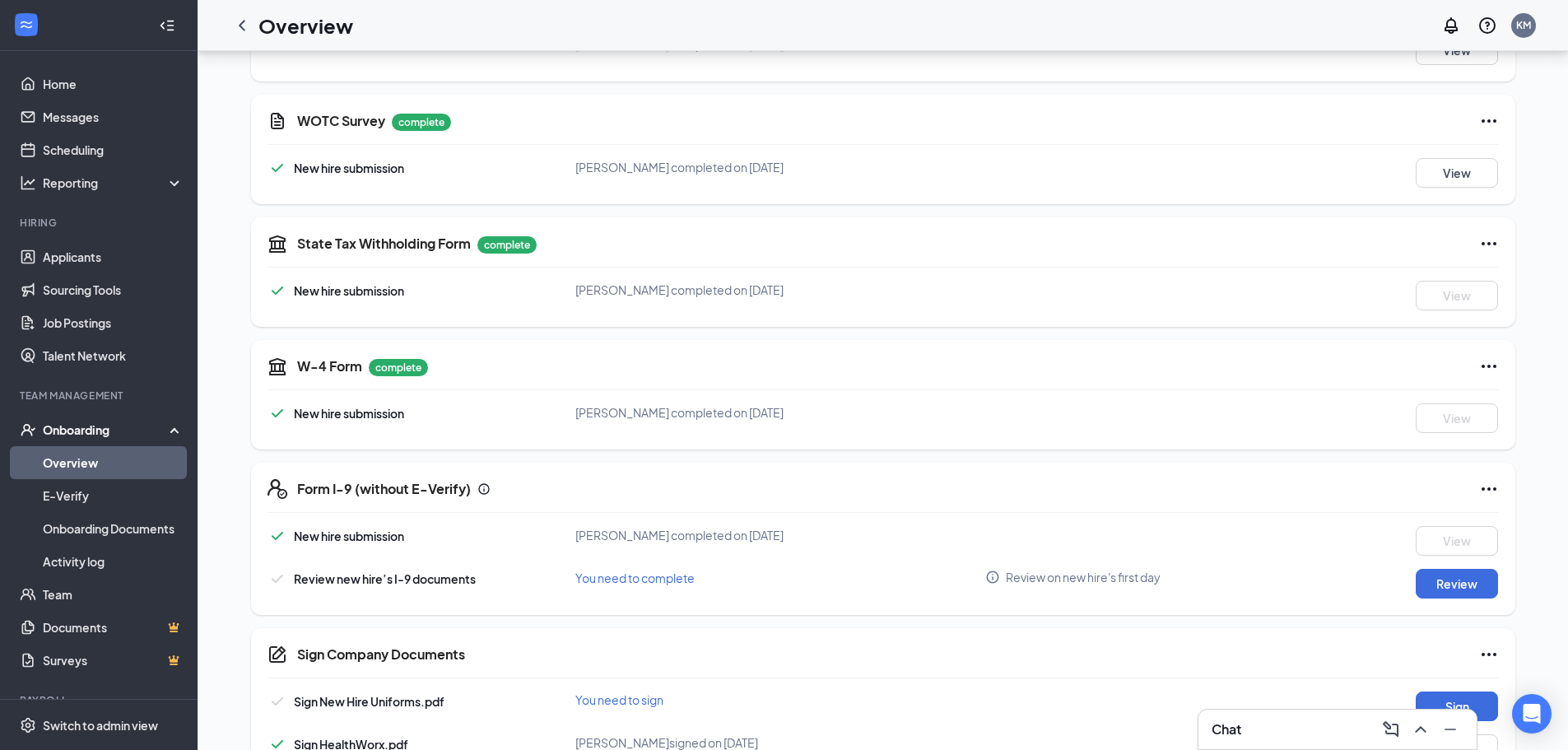
scroll to position [231, 0]
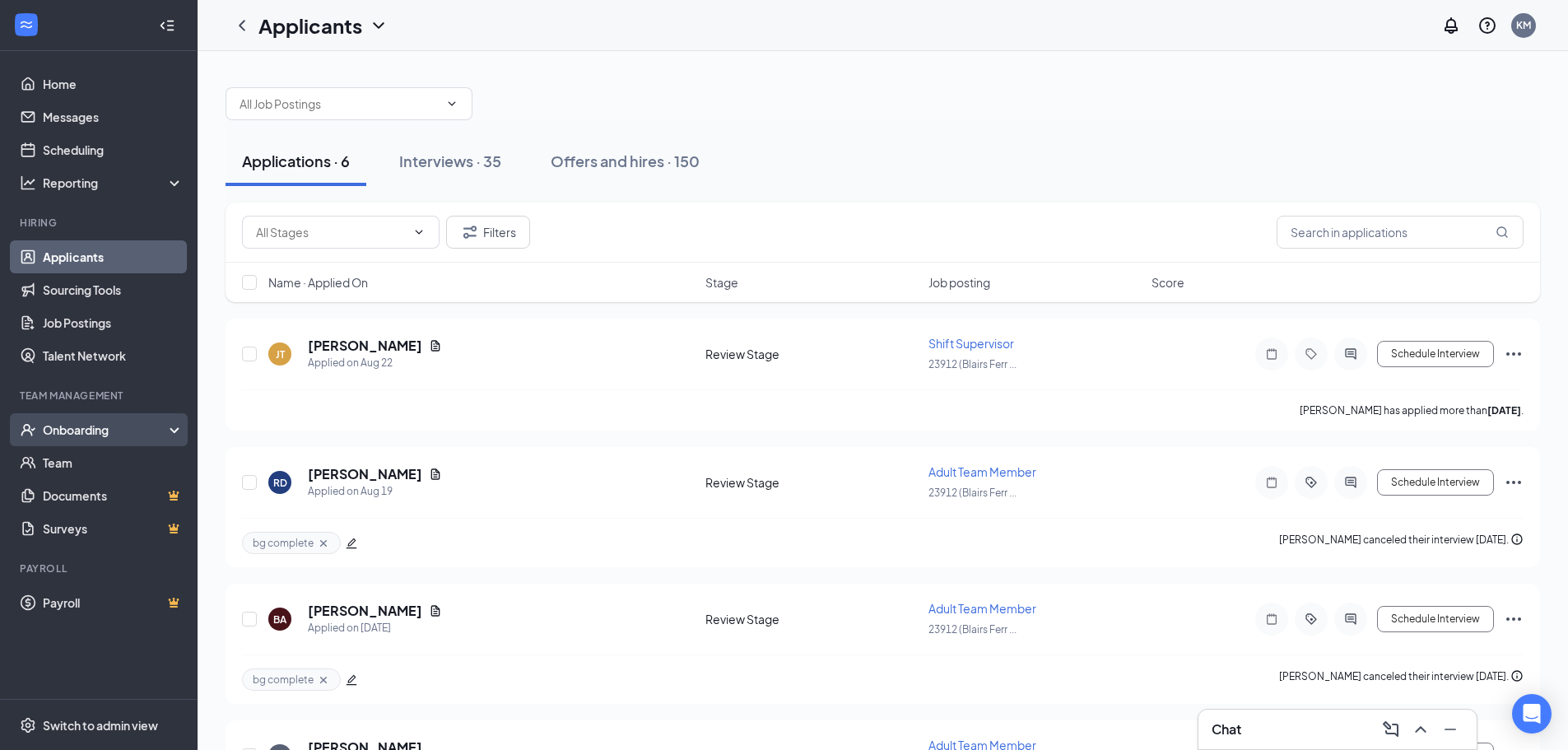
click at [83, 424] on div "Onboarding" at bounding box center [106, 430] width 127 height 16
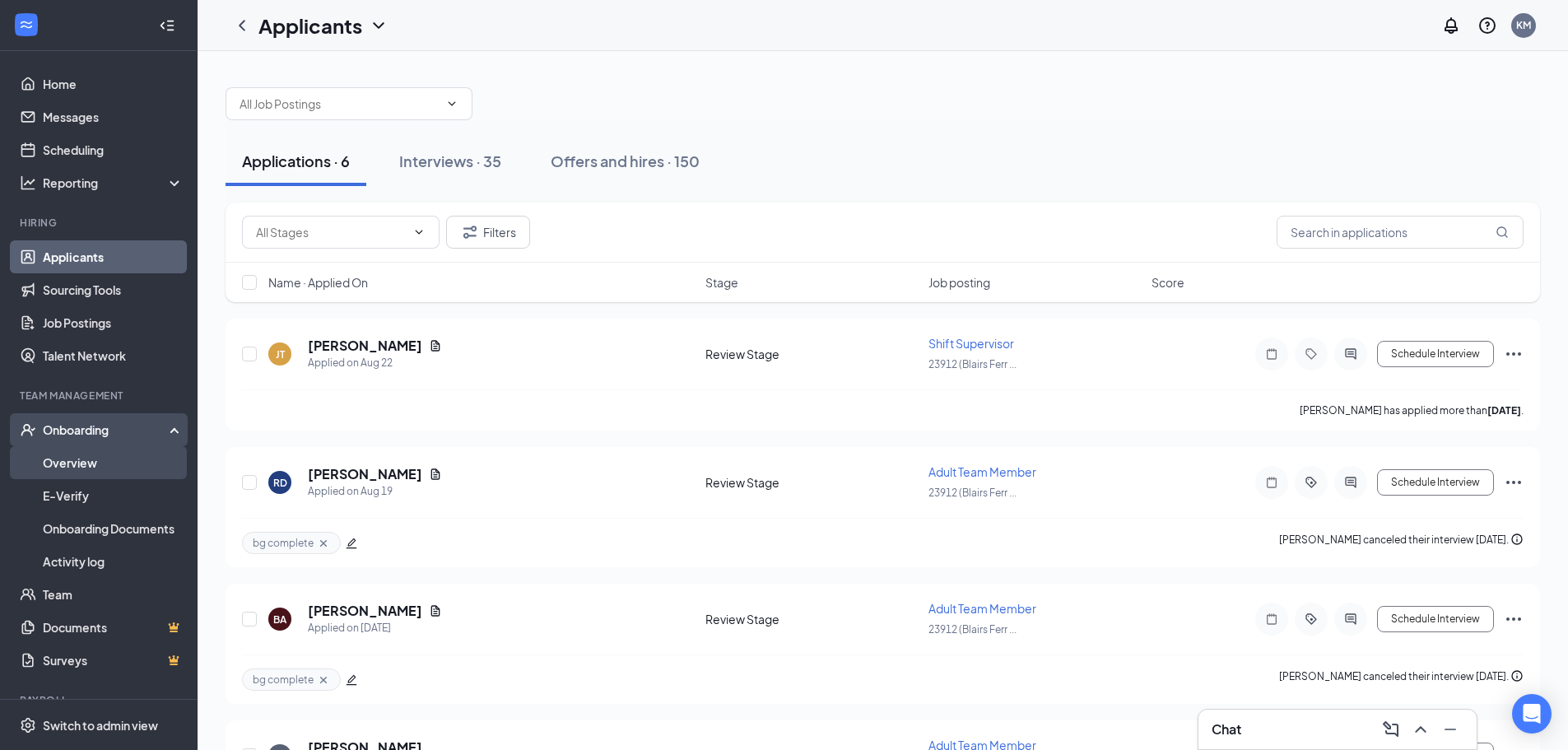
click at [84, 459] on link "Overview" at bounding box center [113, 463] width 141 height 33
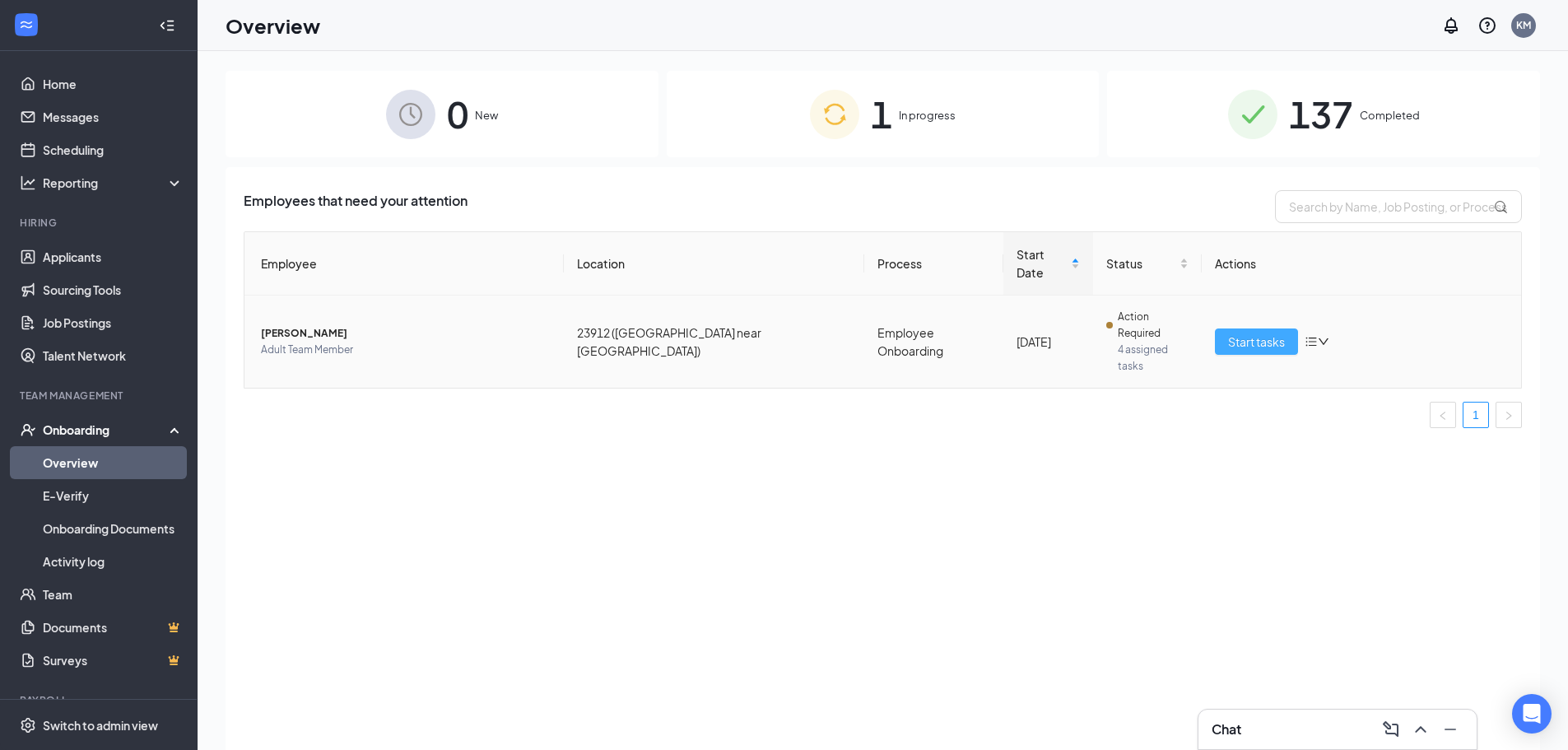
click at [1247, 333] on span "Start tasks" at bounding box center [1255, 342] width 56 height 18
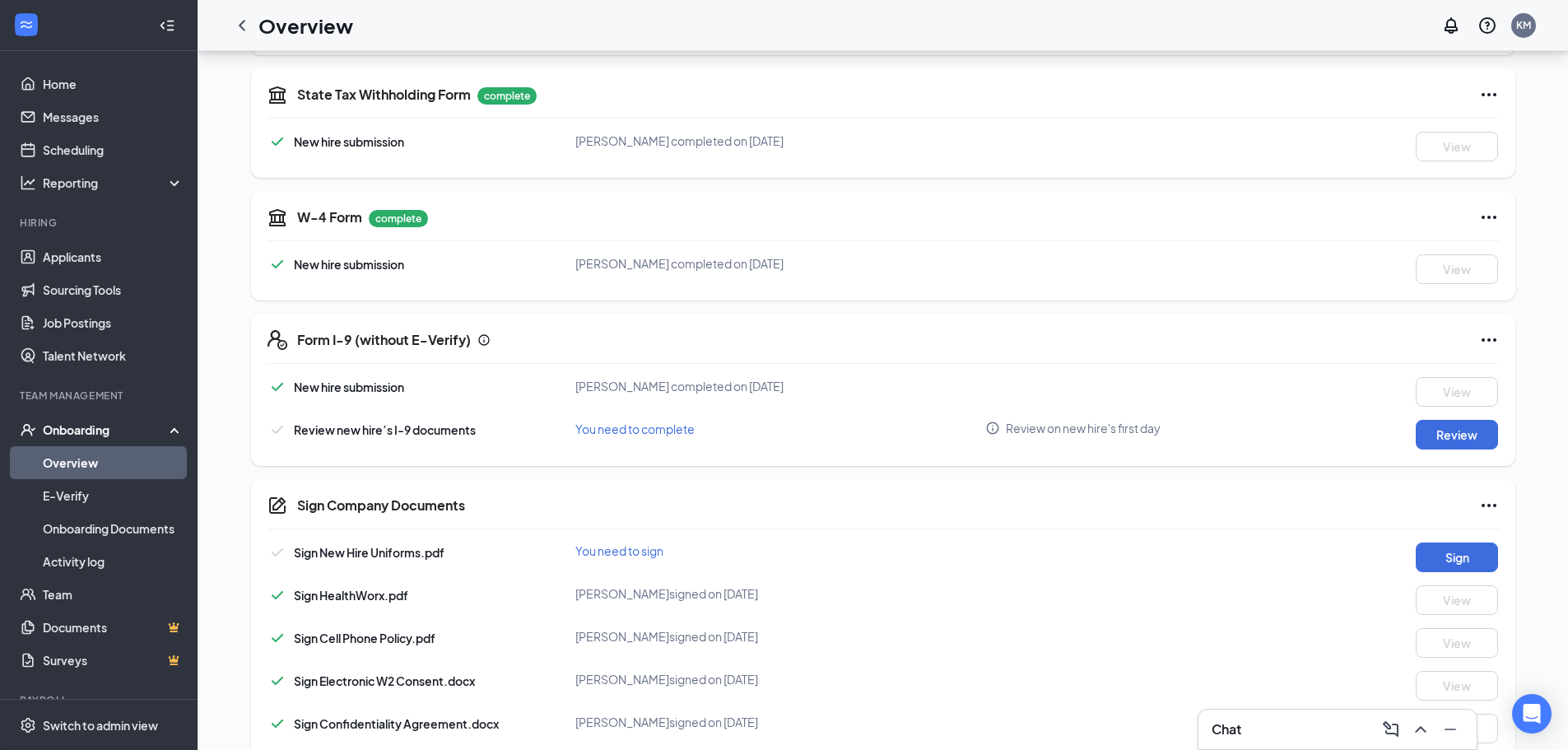
scroll to position [494, 0]
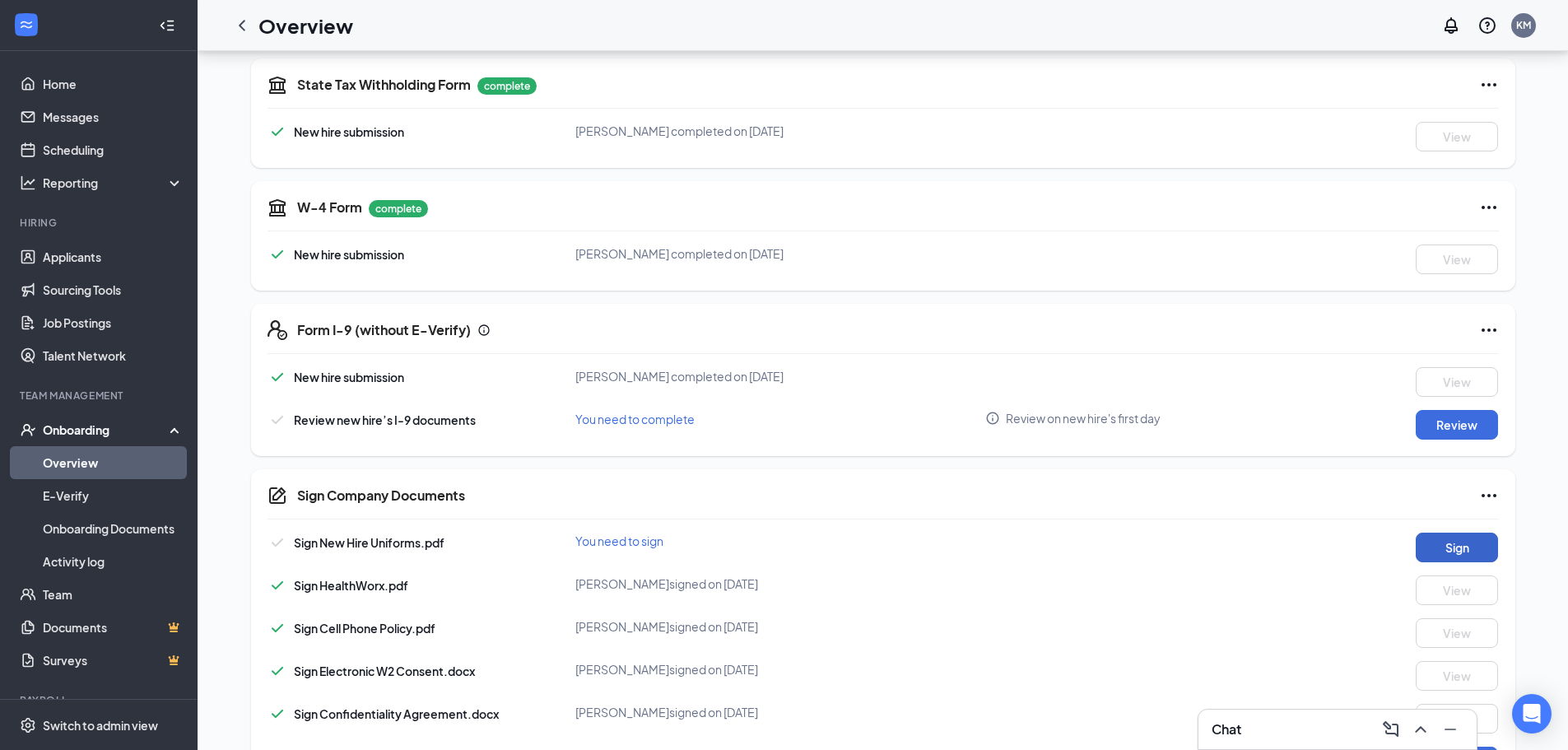
click at [1451, 551] on button "Sign" at bounding box center [1457, 547] width 82 height 30
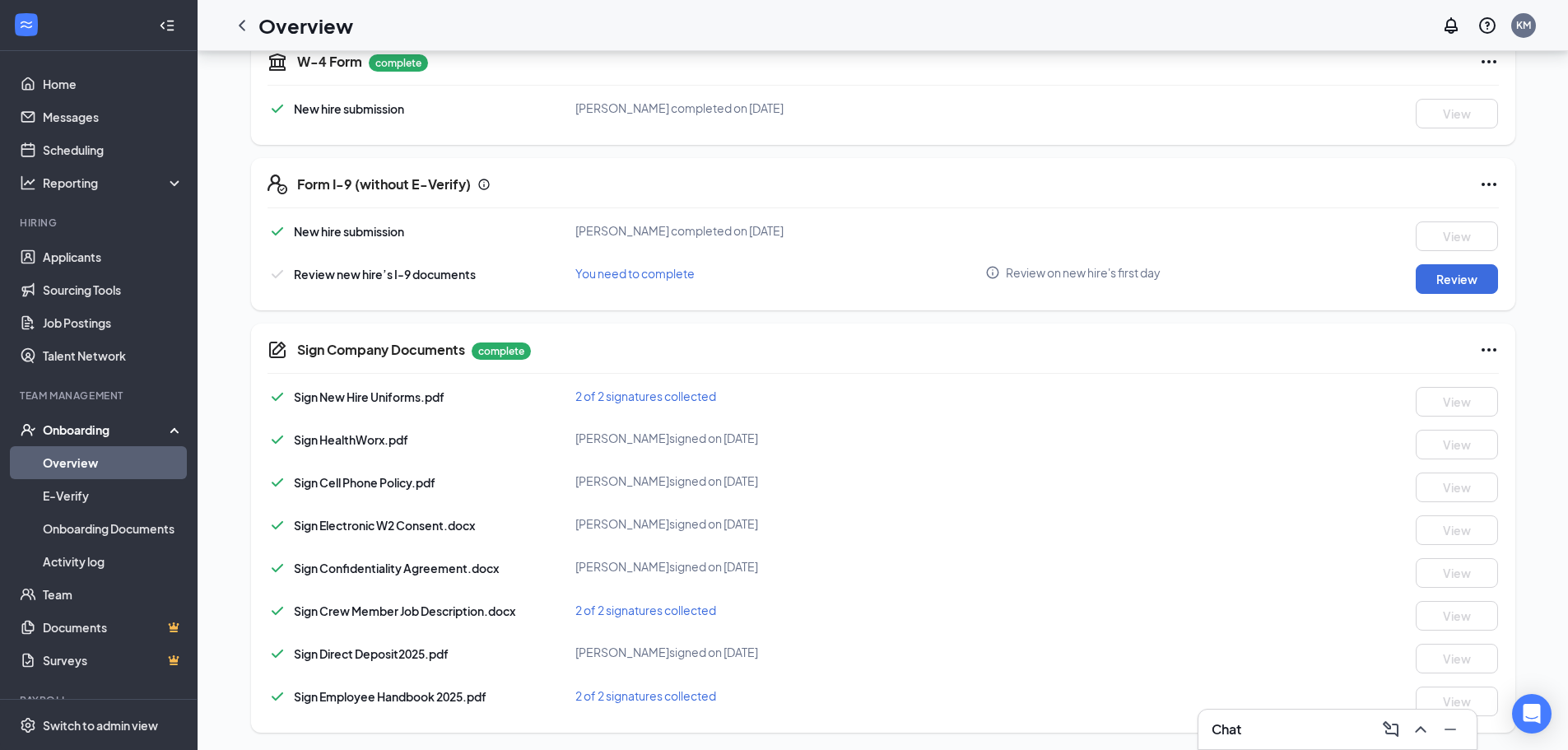
scroll to position [642, 0]
click at [1449, 274] on button "Review" at bounding box center [1457, 276] width 82 height 30
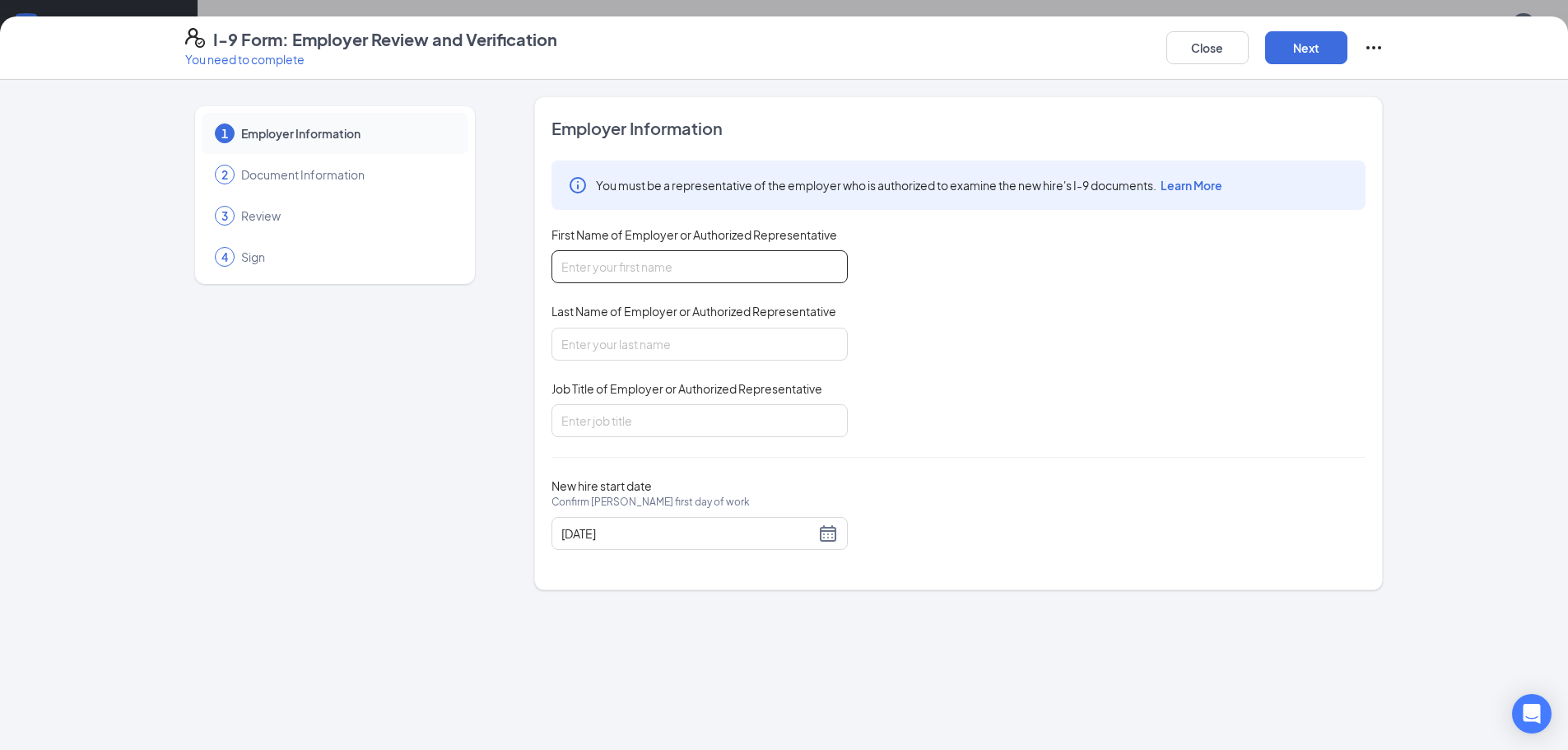
click at [572, 269] on input "First Name of Employer or Authorized Representative" at bounding box center [700, 267] width 296 height 33
type input "Kelly"
type input "McGowan"
click at [584, 419] on input "Job Title of Employer or Authorized Representative" at bounding box center [700, 421] width 296 height 33
type input "GM"
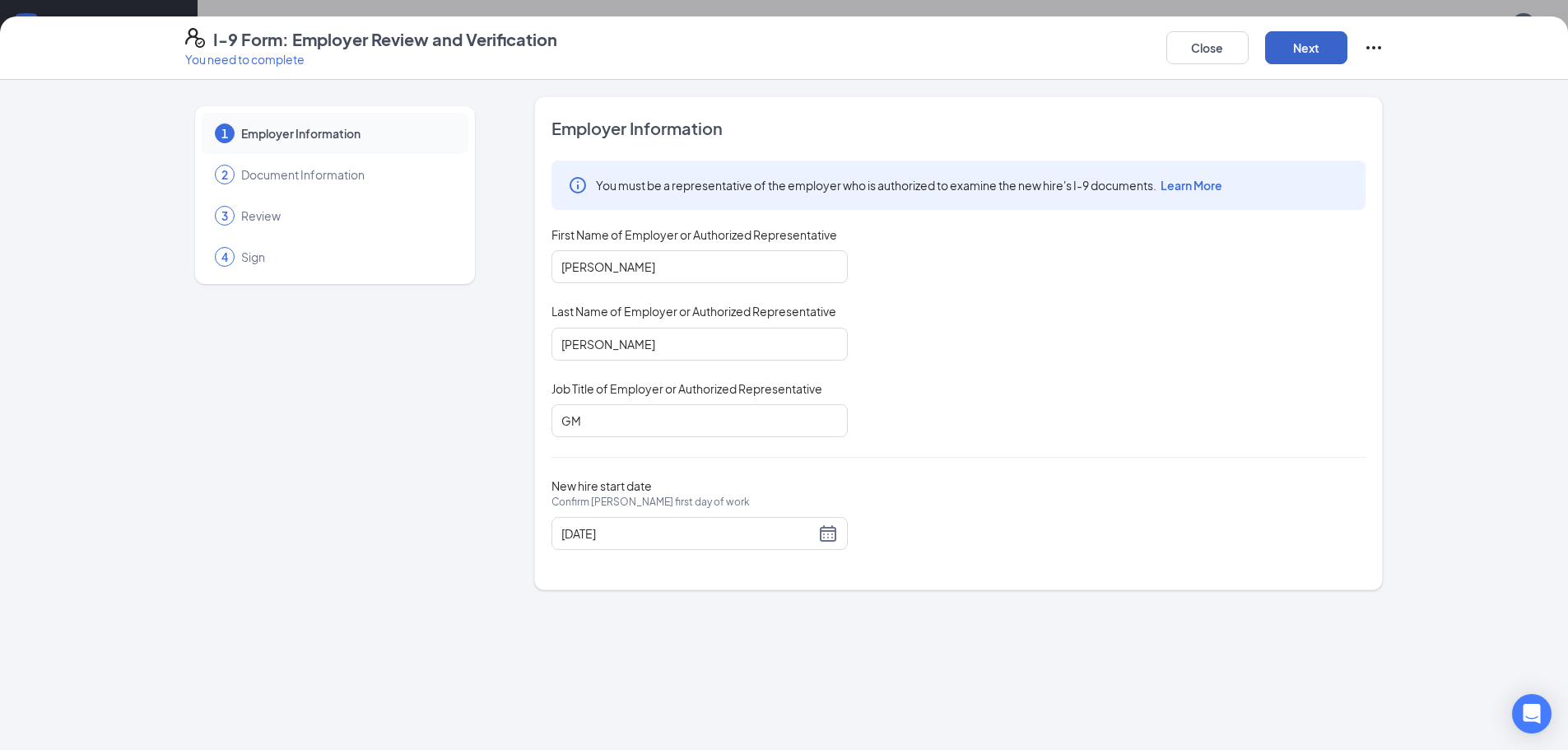
click at [1309, 44] on button "Next" at bounding box center [1306, 48] width 82 height 33
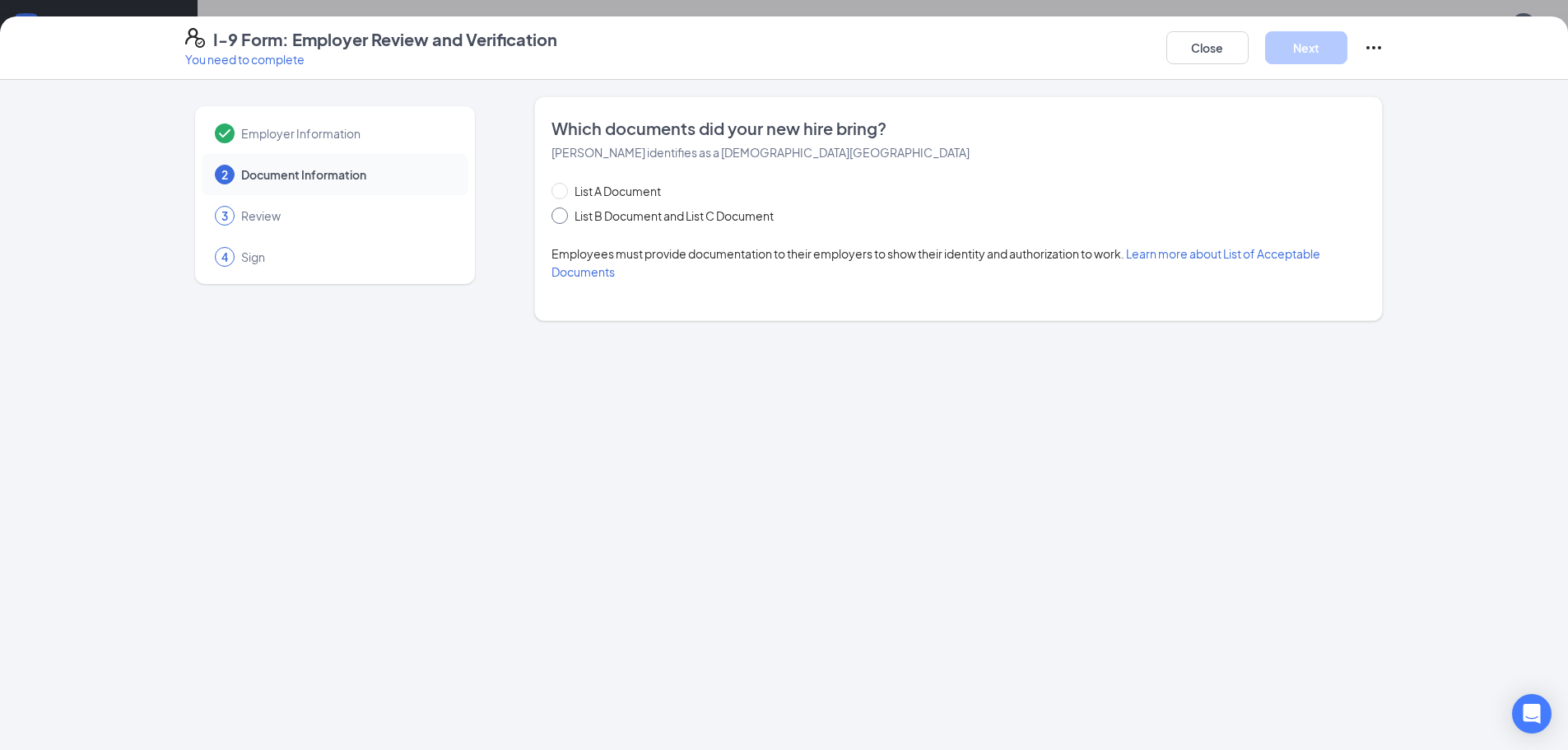
click at [560, 214] on input "List B Document and List C Document" at bounding box center [557, 213] width 11 height 11
radio input "true"
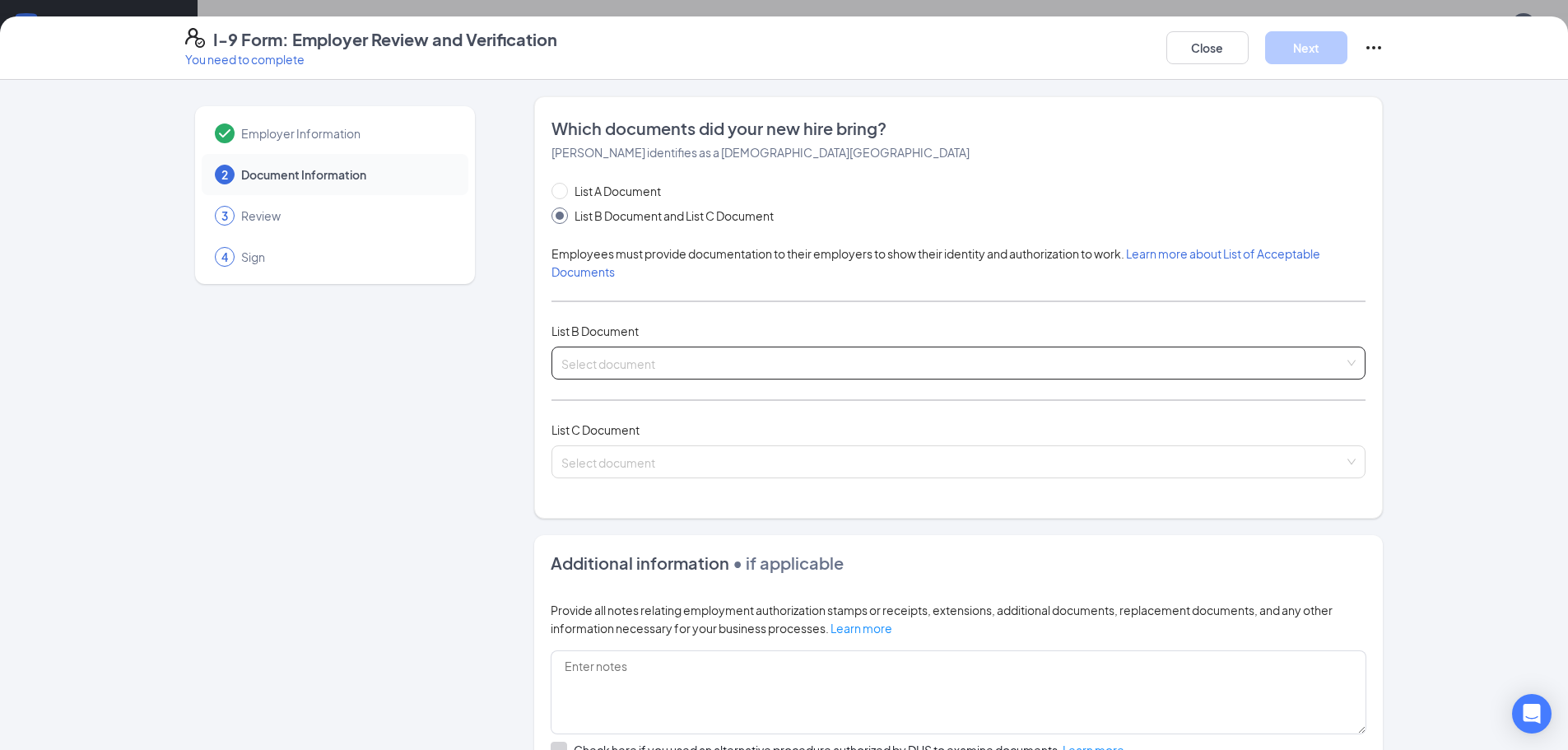
click at [1330, 364] on input "search" at bounding box center [952, 360] width 783 height 25
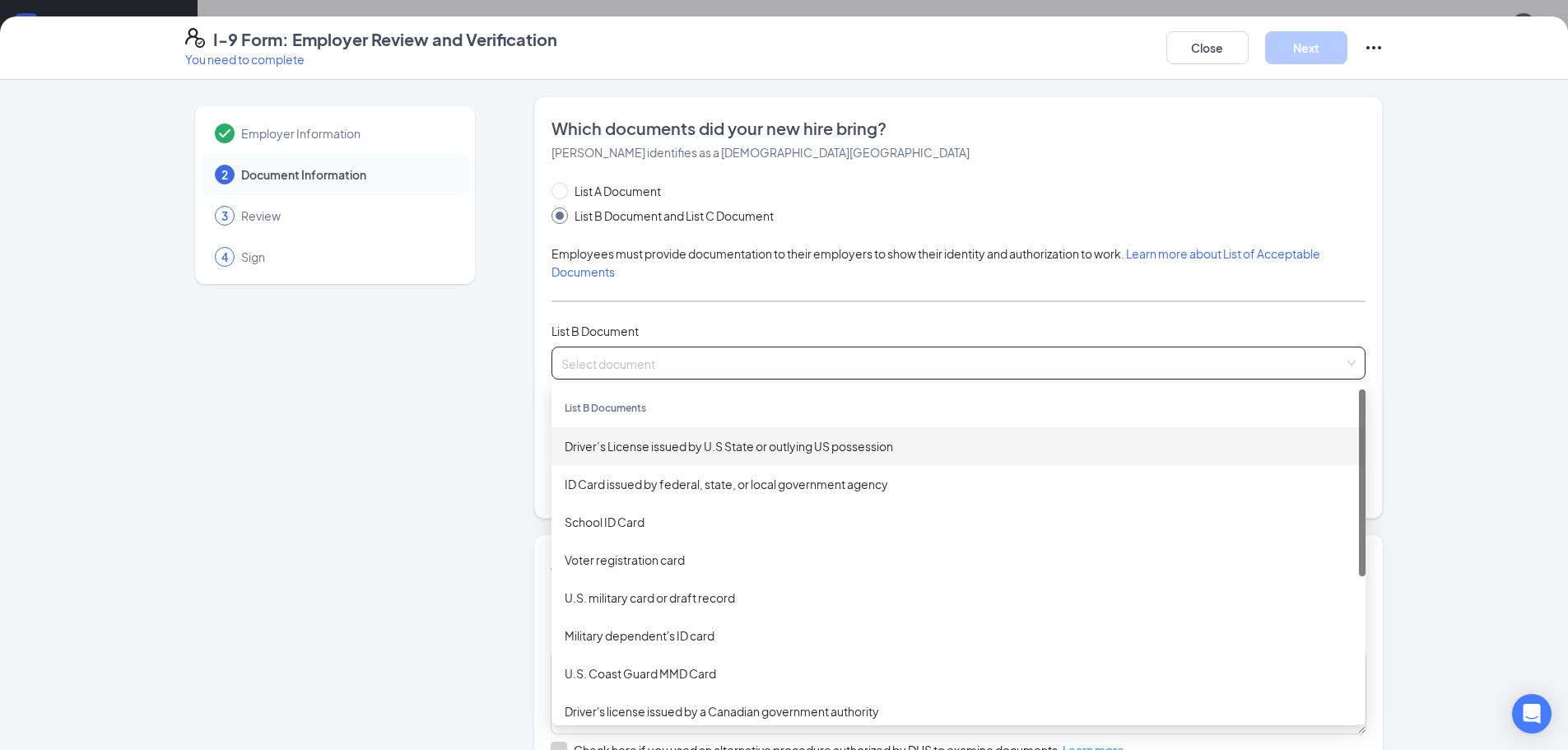
click at [612, 443] on div "Driver’s License issued by U.S State or outlying US possession" at bounding box center [958, 446] width 788 height 18
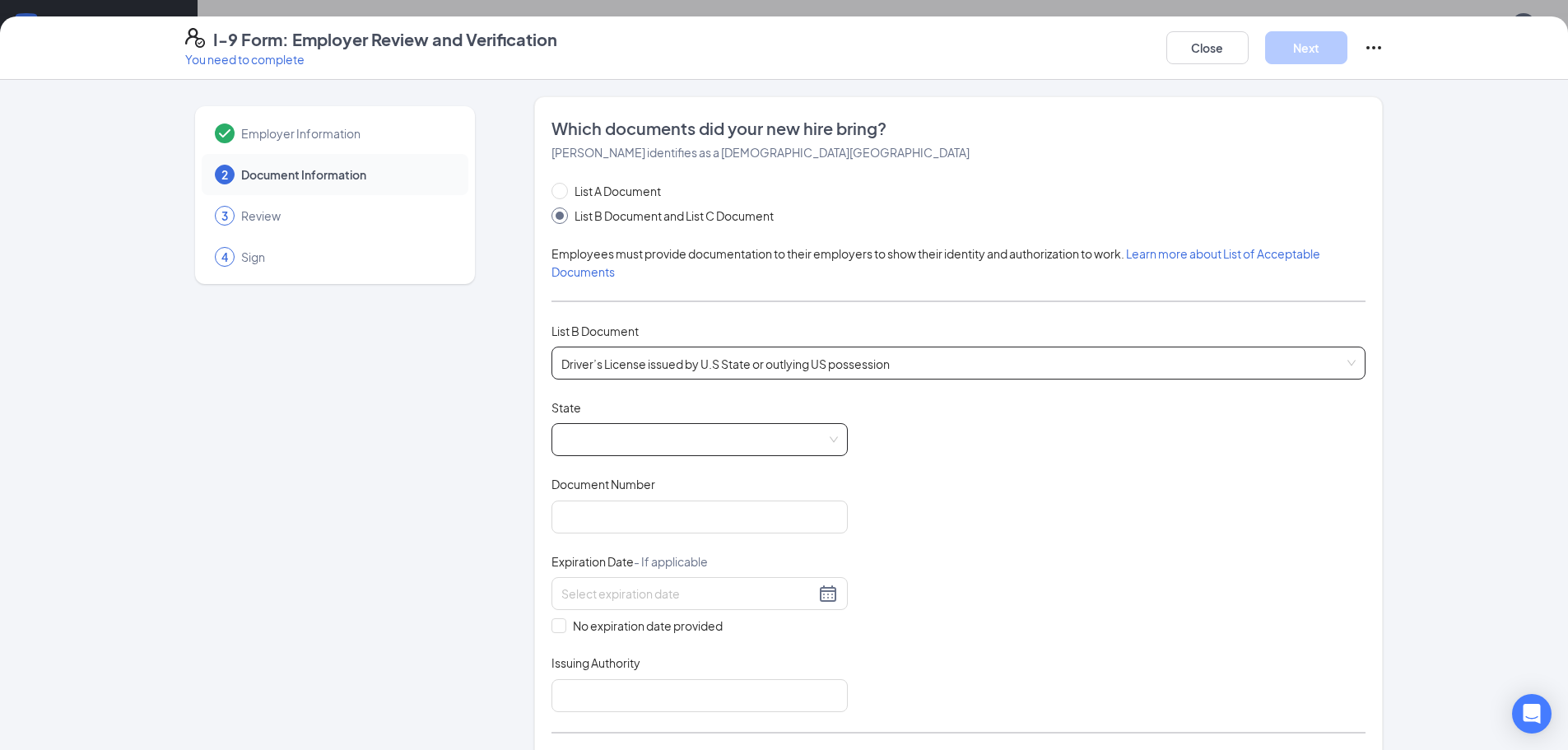
click at [830, 439] on span at bounding box center [699, 439] width 276 height 32
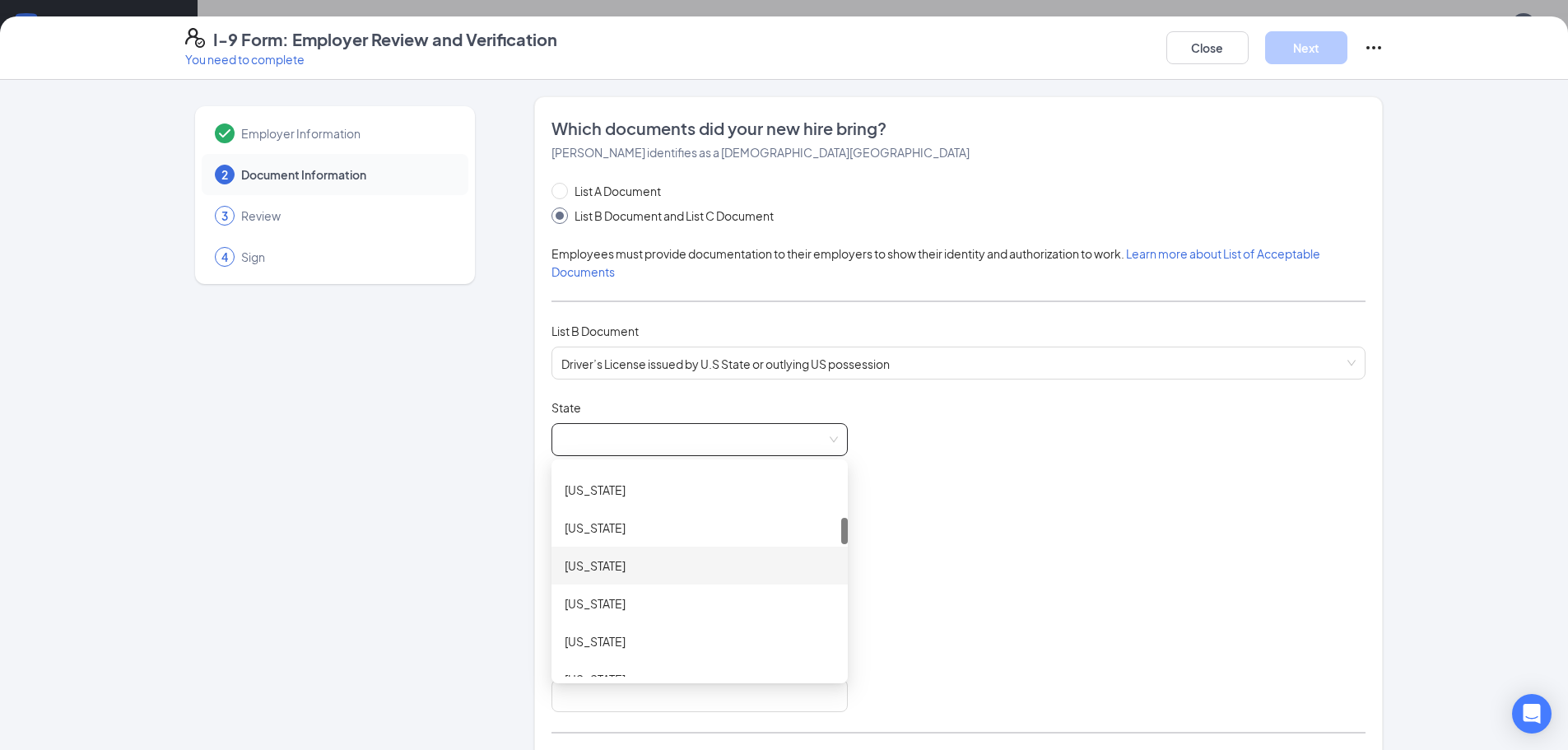
scroll to position [494, 0]
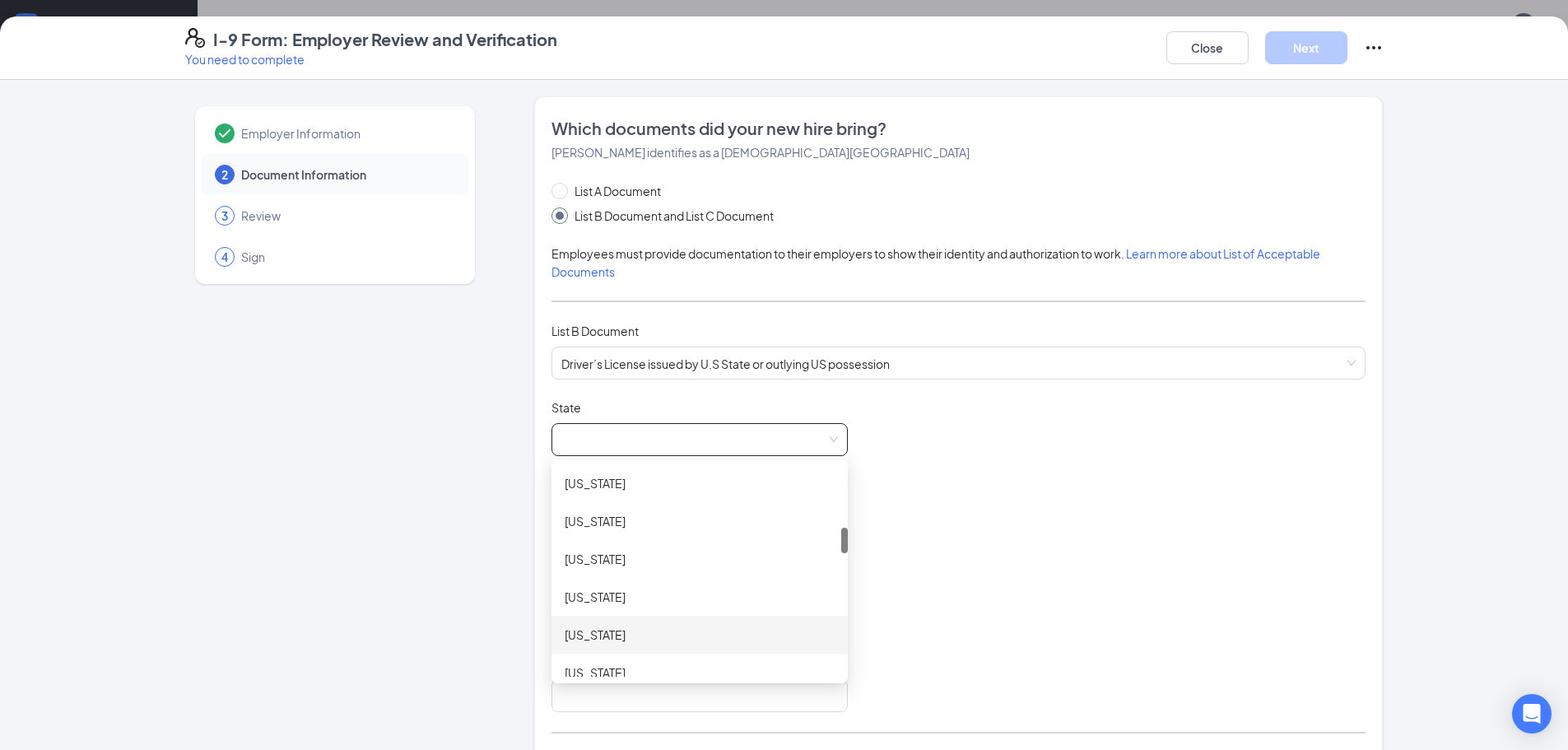
click at [577, 631] on div "Iowa" at bounding box center [699, 634] width 270 height 18
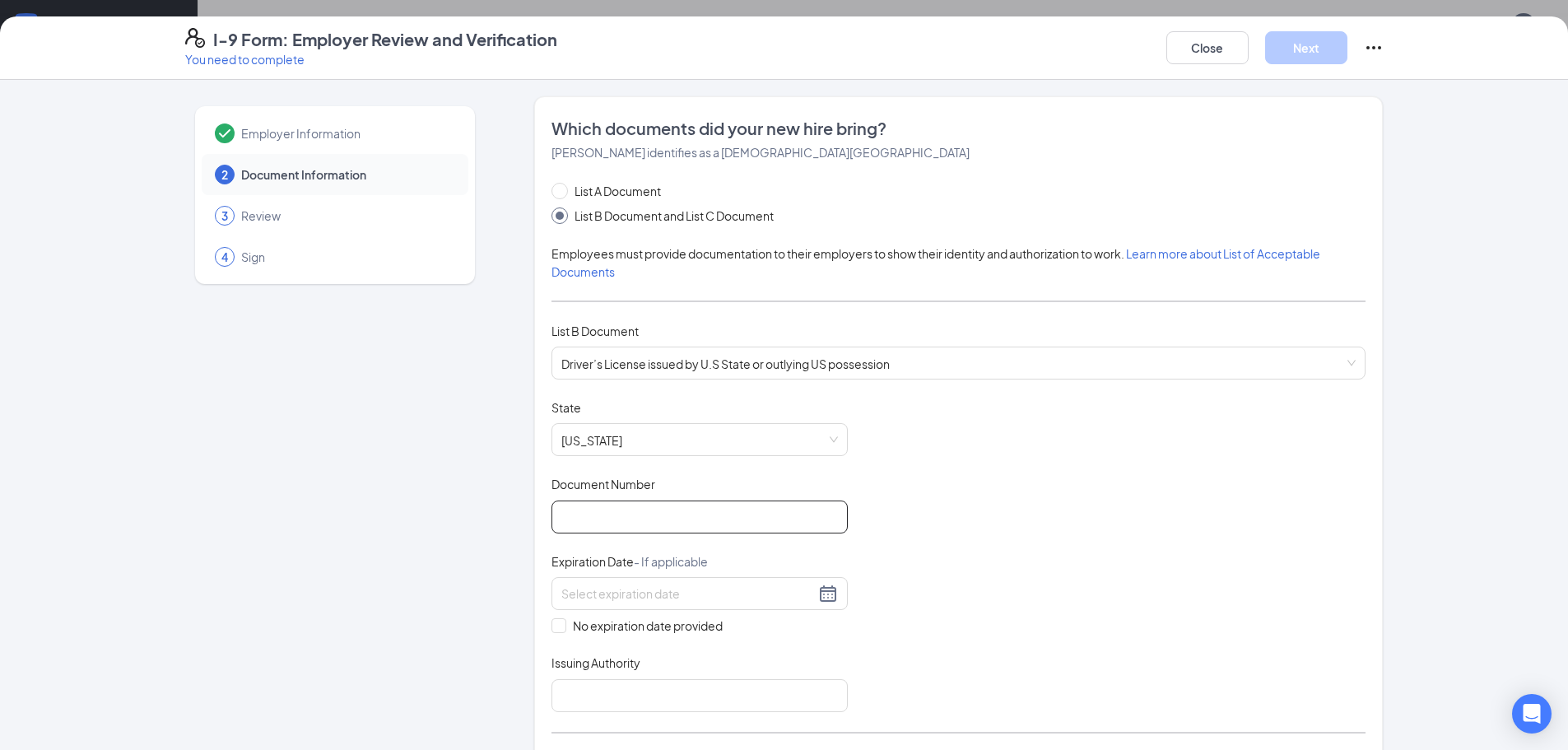
click at [567, 522] on input "Document Number" at bounding box center [700, 517] width 296 height 33
type input "950AL9171"
click at [586, 594] on input at bounding box center [687, 593] width 253 height 18
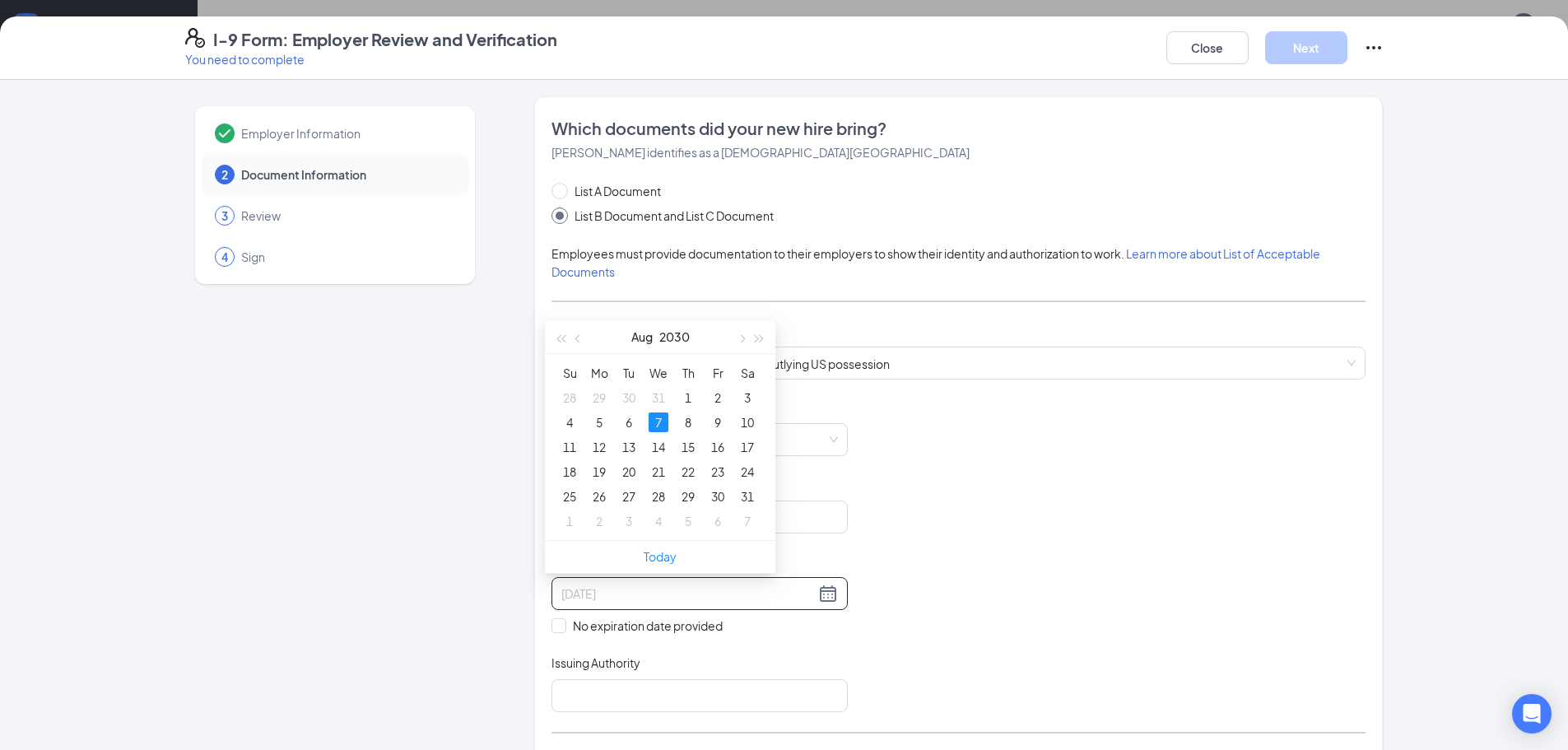
click at [653, 419] on div "7" at bounding box center [658, 422] width 20 height 20
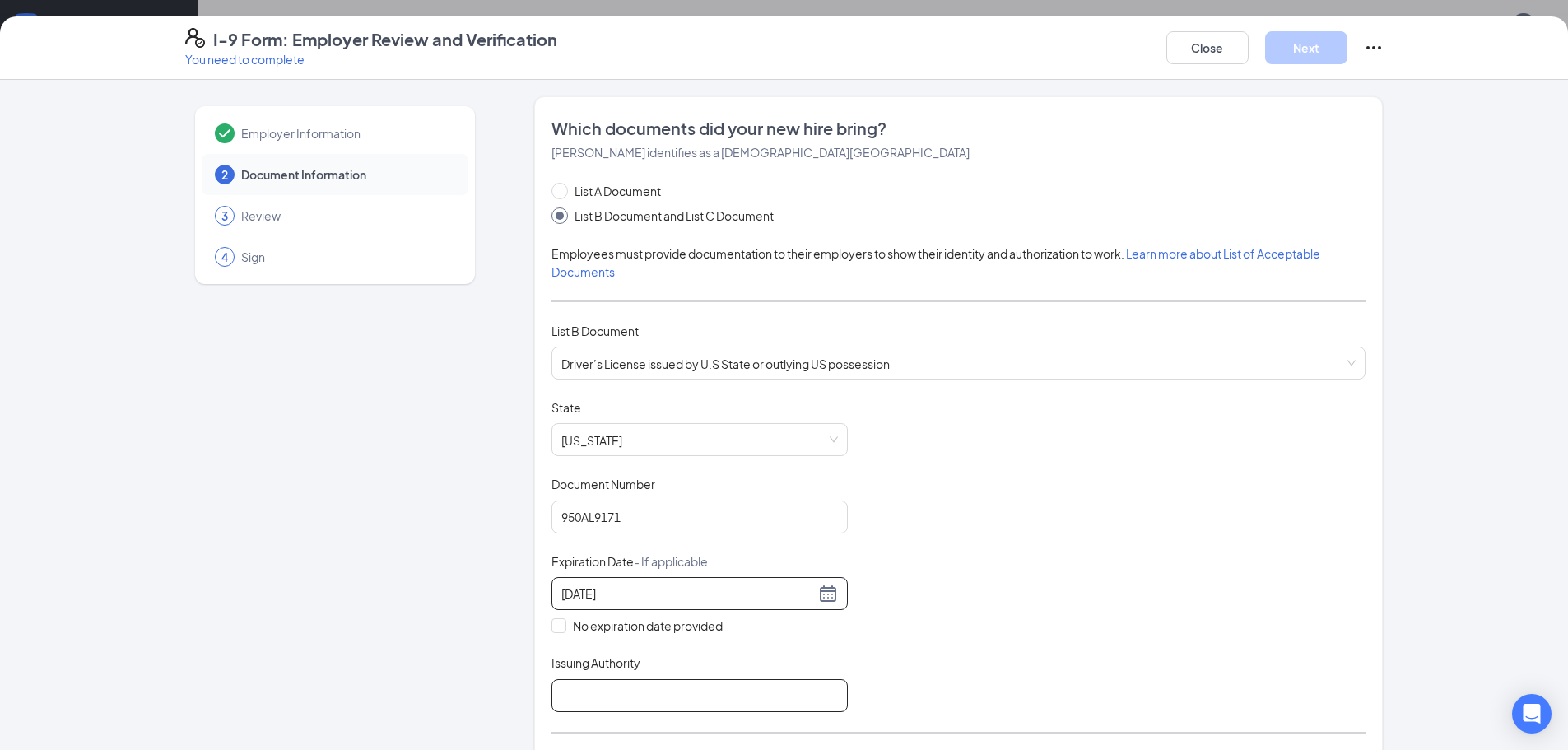
type input "08/07/2030"
click at [588, 698] on input "Issuing Authority" at bounding box center [700, 695] width 296 height 33
type input "Iowa"
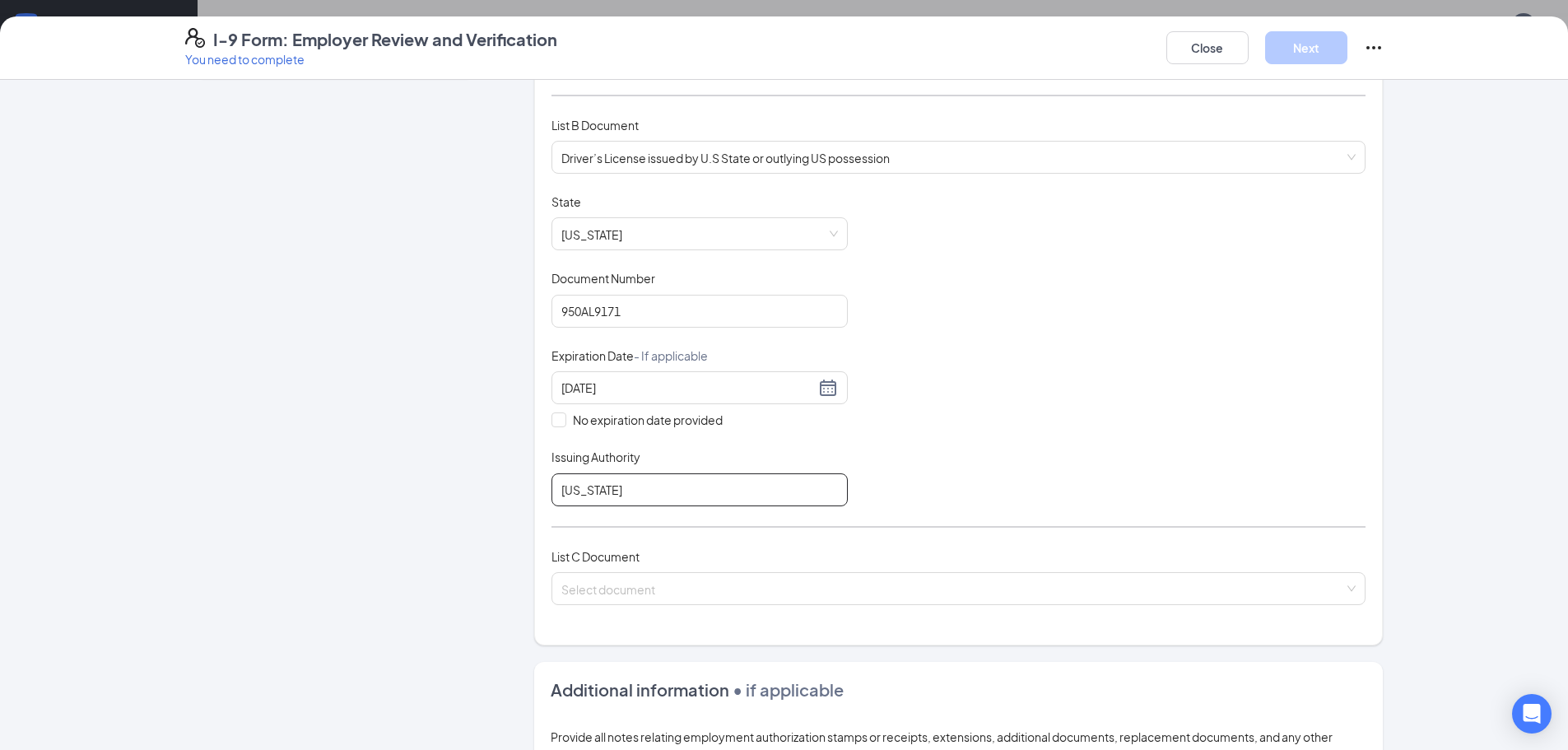
scroll to position [247, 0]
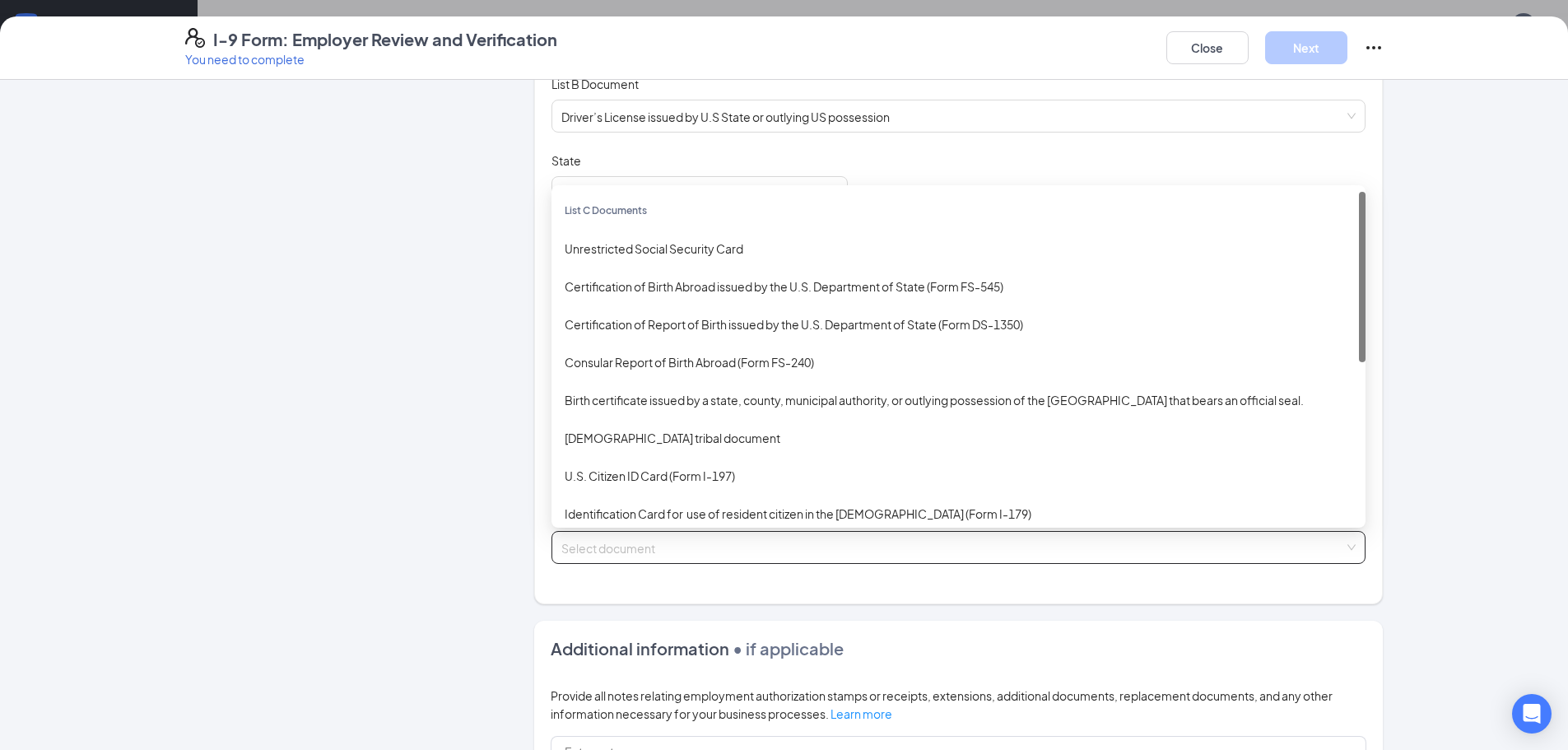
click at [1342, 546] on div "Select document" at bounding box center [958, 547] width 814 height 33
click at [605, 246] on div "Unrestricted Social Security Card" at bounding box center [958, 248] width 788 height 18
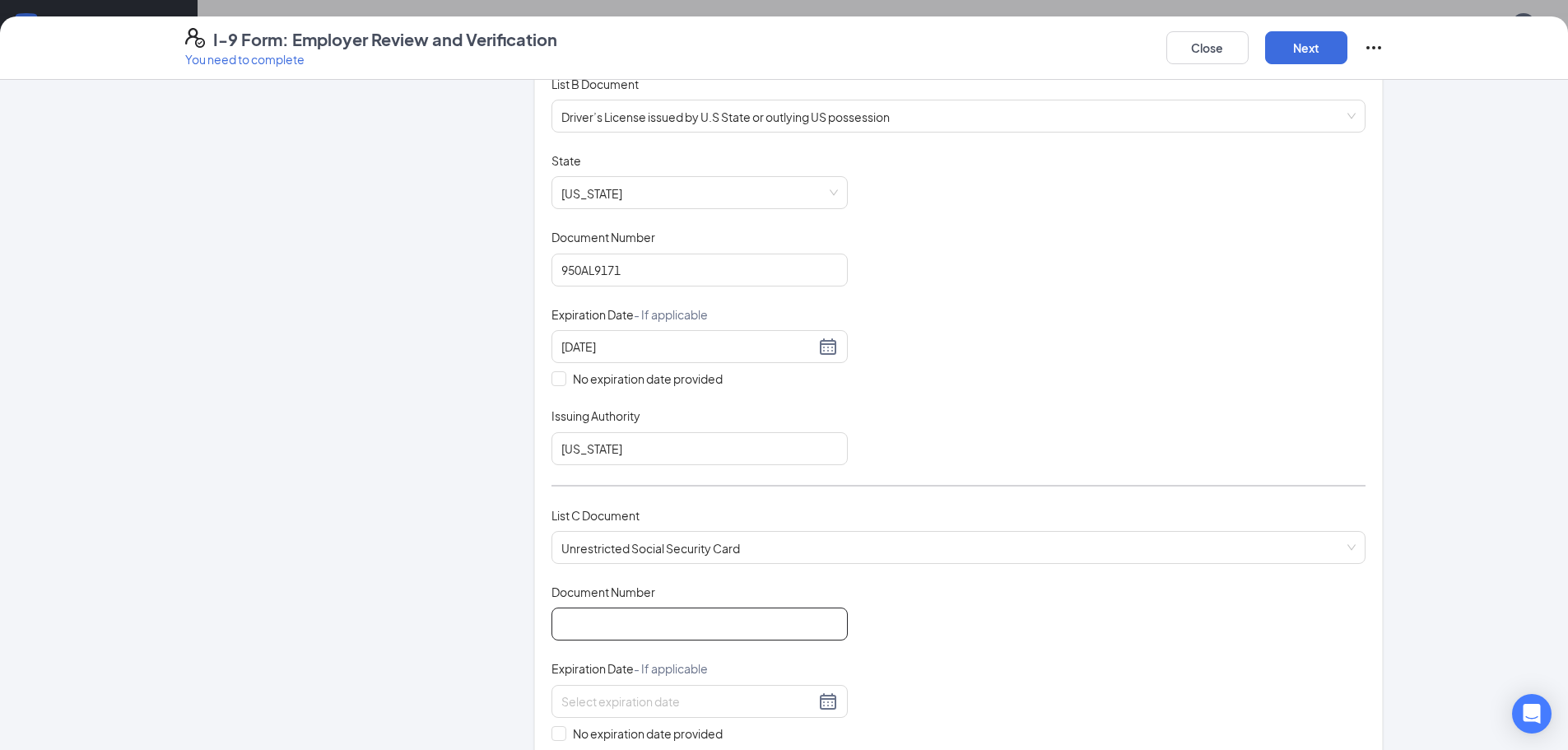
click at [563, 621] on input "Document Number" at bounding box center [700, 624] width 296 height 33
type input "443808831"
click at [556, 729] on input "No expiration date provided" at bounding box center [557, 732] width 11 height 11
checkbox input "true"
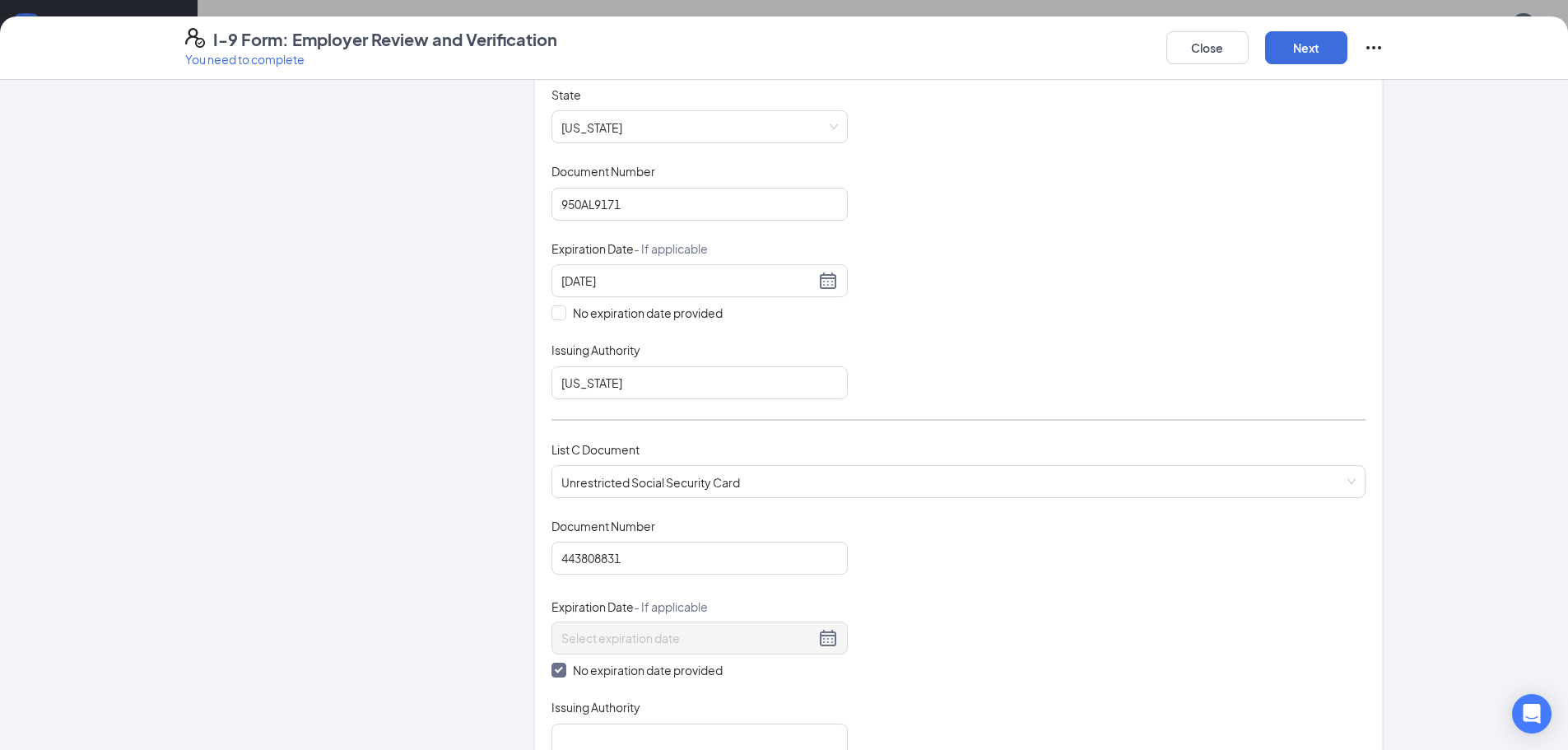
scroll to position [411, 0]
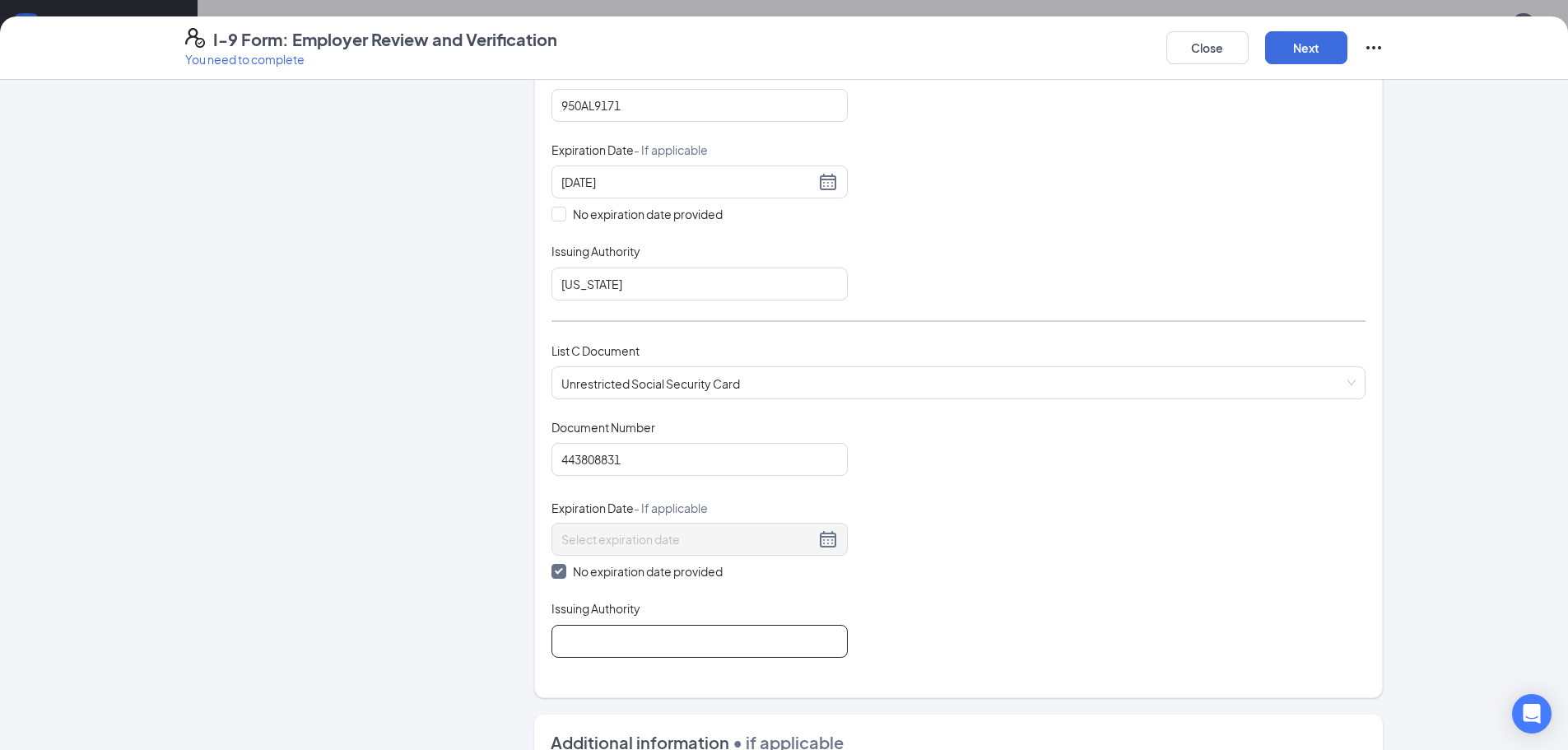
click at [827, 651] on input "Issuing Authority" at bounding box center [700, 641] width 296 height 33
type input "Social Security Administration"
click at [1307, 46] on button "Next" at bounding box center [1306, 48] width 82 height 33
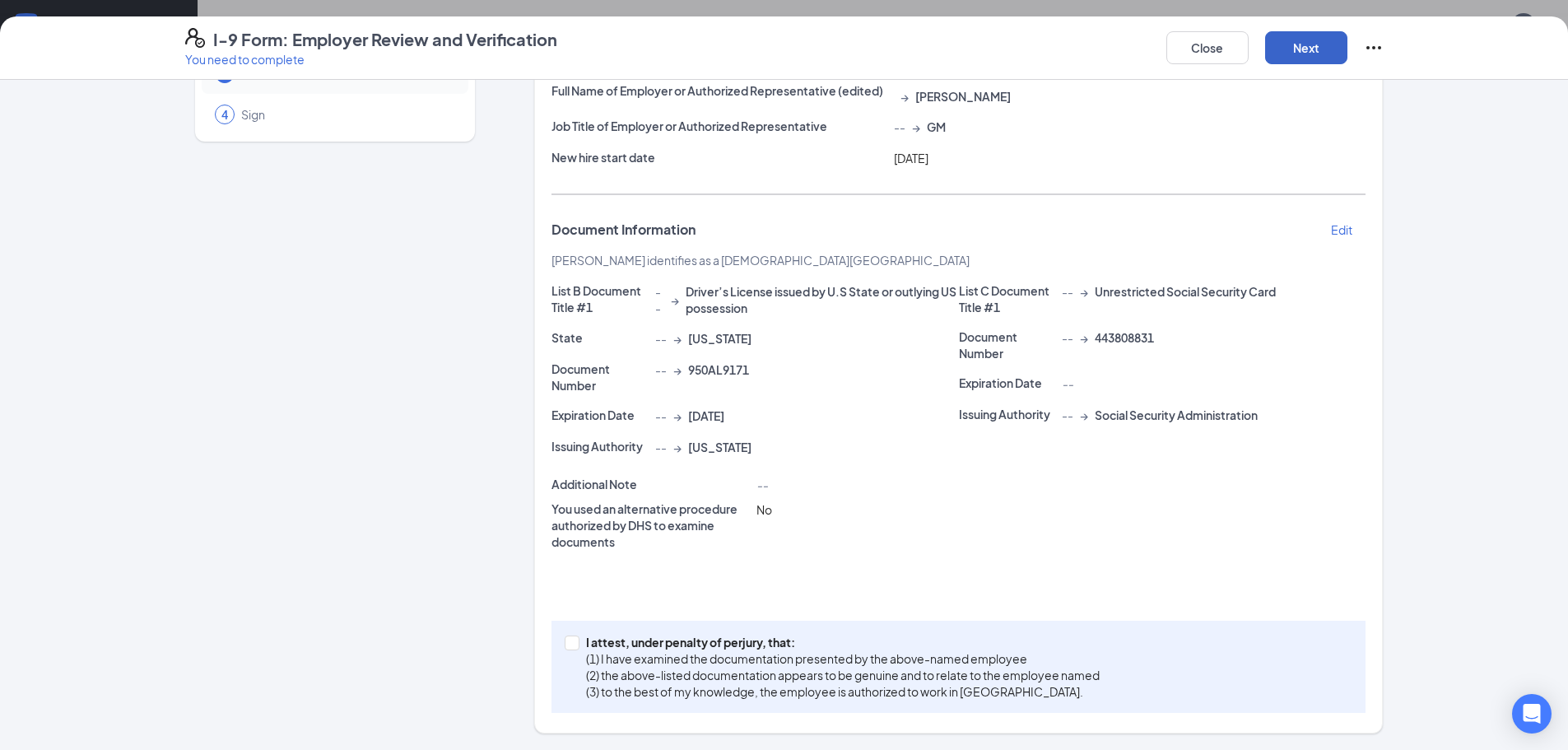
scroll to position [143, 0]
click at [1307, 46] on button "Next" at bounding box center [1306, 48] width 82 height 33
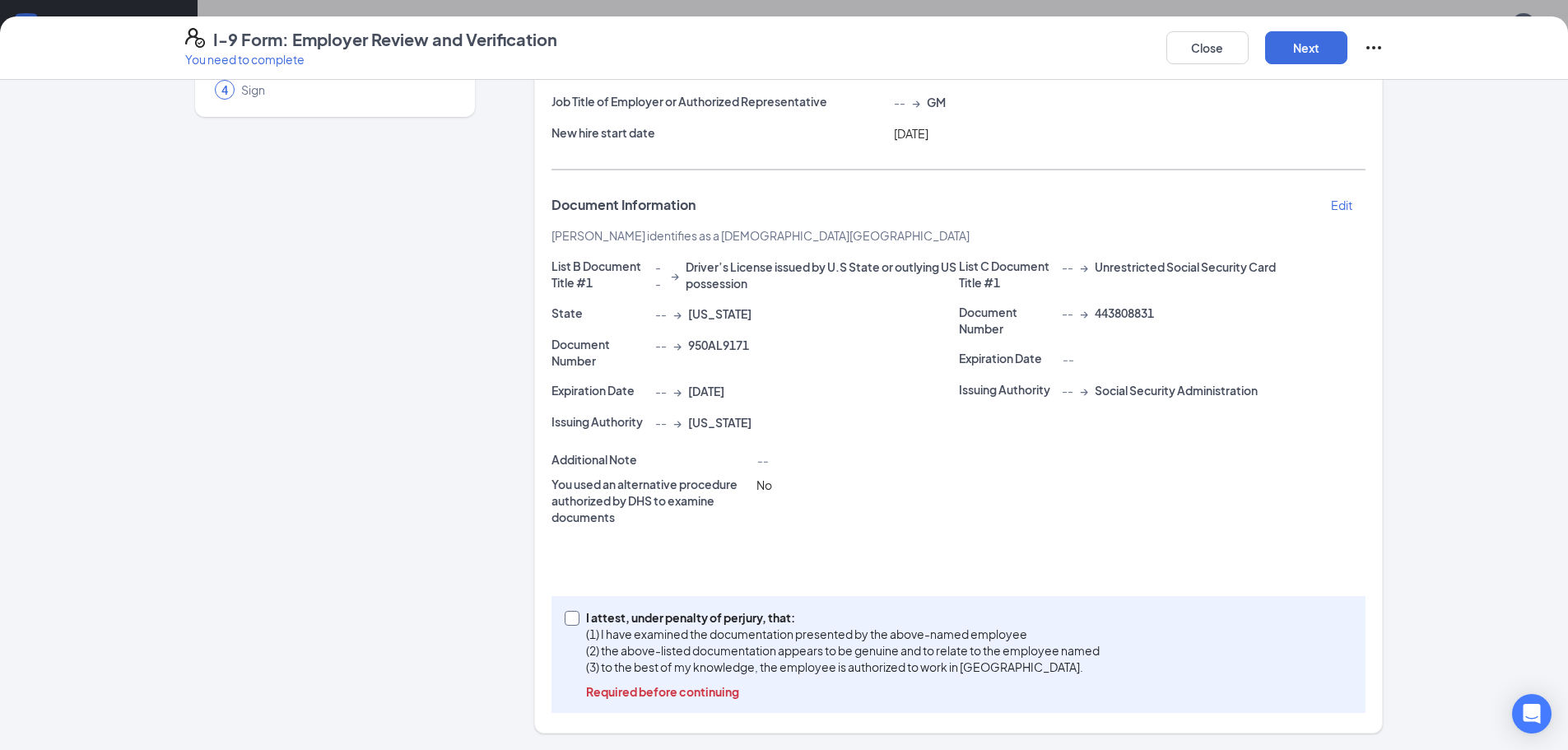
click at [566, 619] on input "I attest, under penalty of perjury, that: (1) I have examined the documentation…" at bounding box center [570, 617] width 11 height 11
checkbox input "true"
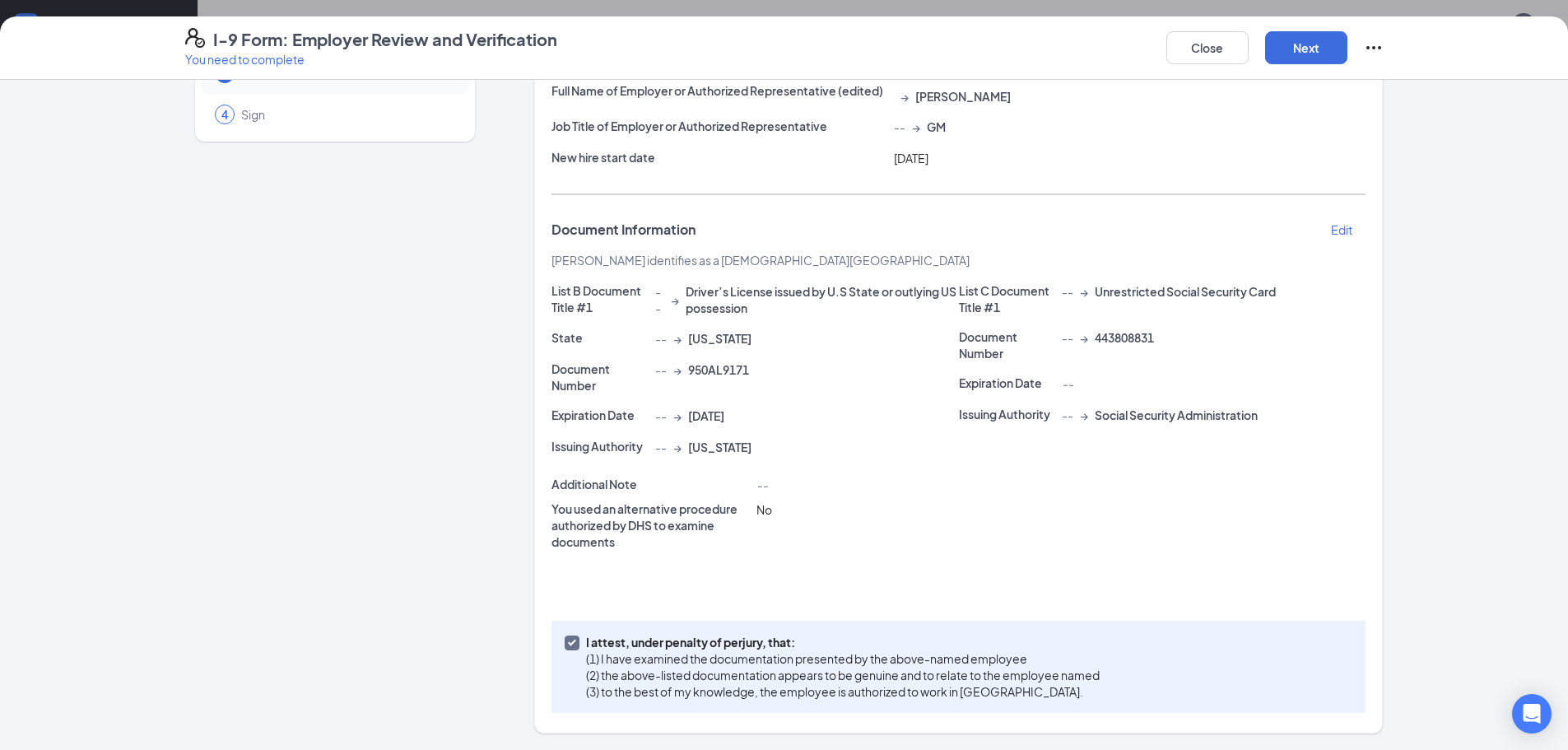
scroll to position [143, 0]
click at [1299, 45] on button "Next" at bounding box center [1306, 48] width 82 height 33
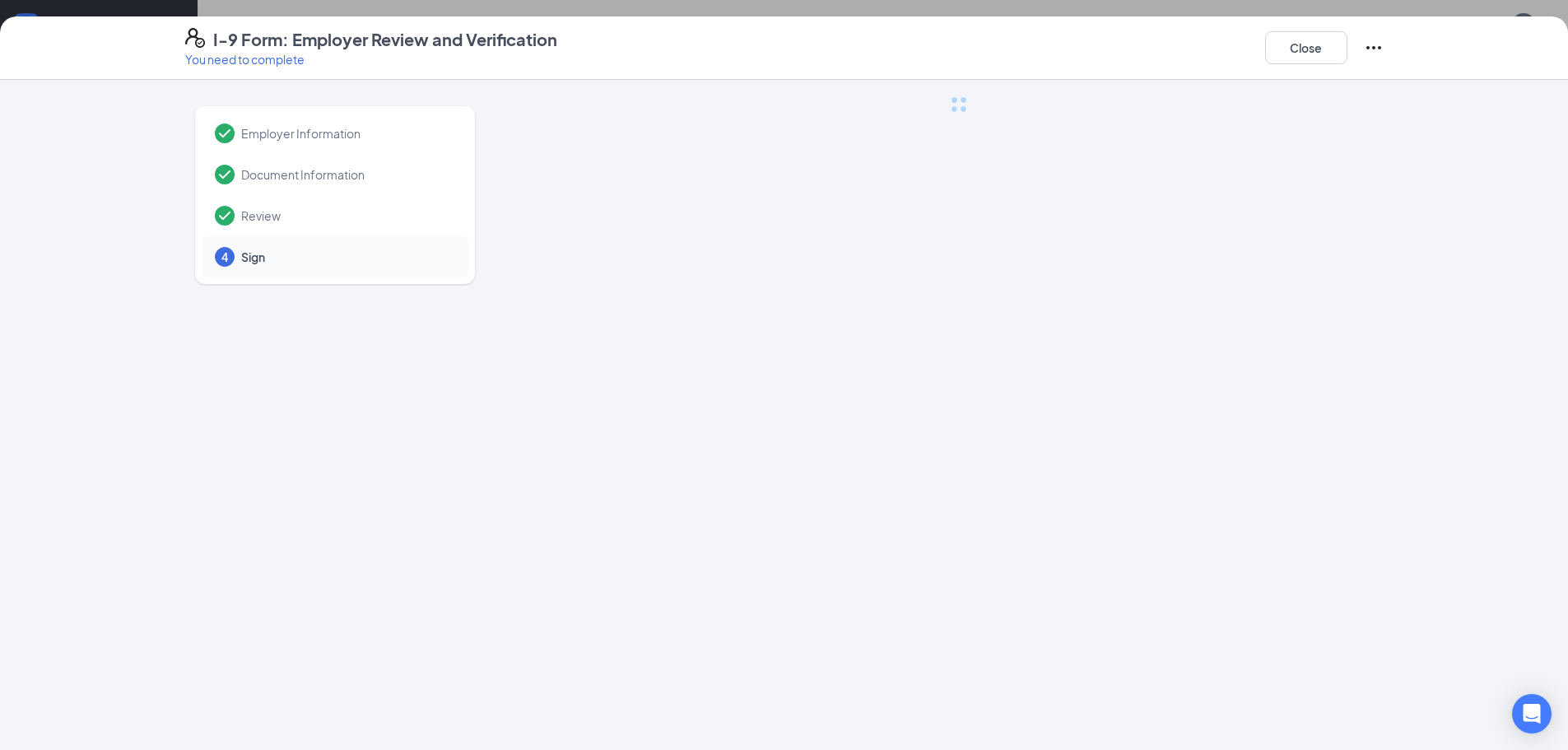
scroll to position [0, 0]
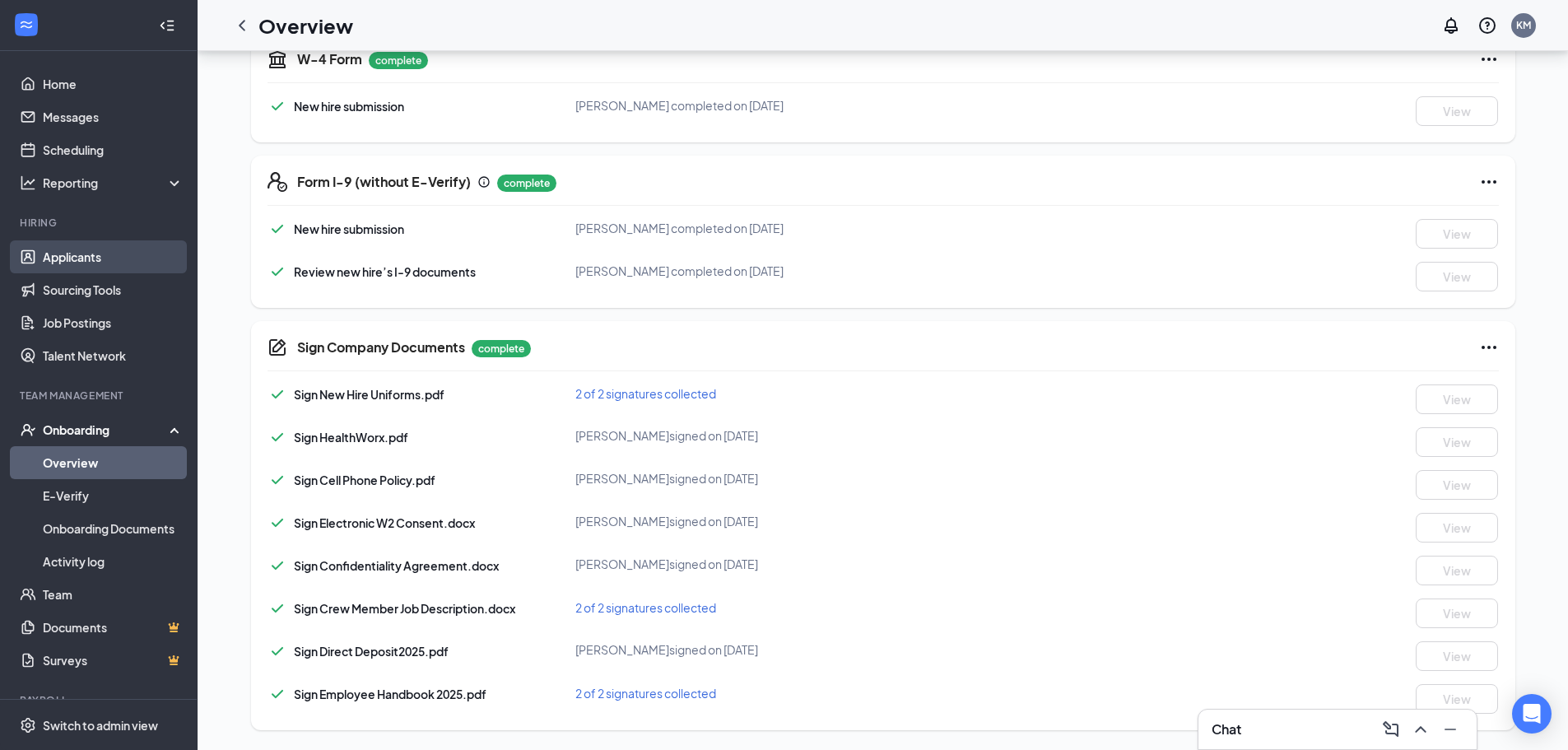
click at [68, 252] on link "Applicants" at bounding box center [113, 256] width 141 height 33
